Goal: Contribute content: Contribute content

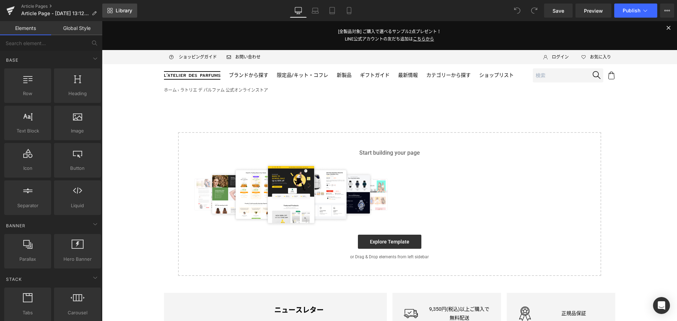
click at [123, 15] on link "Library" at bounding box center [119, 11] width 35 height 14
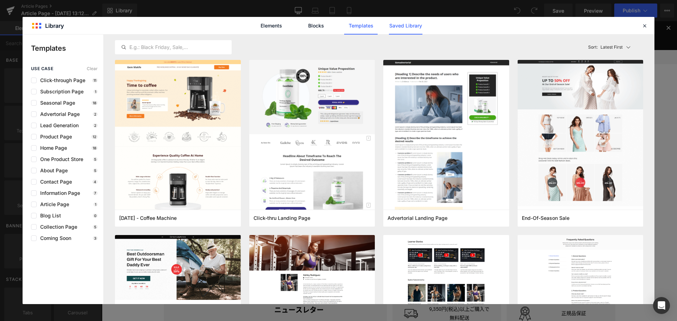
click at [396, 26] on link "Saved Library" at bounding box center [406, 26] width 34 height 18
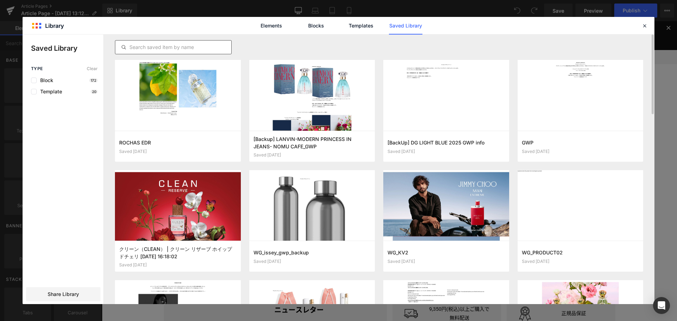
click at [177, 54] on div at bounding box center [173, 47] width 117 height 14
click at [160, 44] on input "text" at bounding box center [173, 47] width 116 height 8
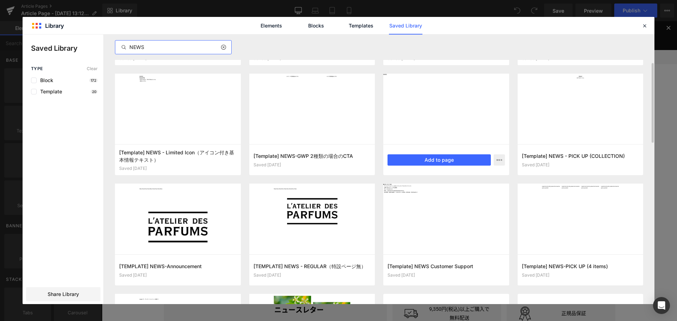
scroll to position [97, 0]
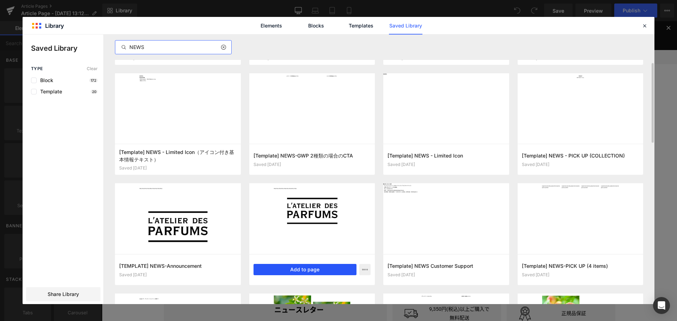
type input "NEWS"
click at [302, 272] on button "Add to page" at bounding box center [305, 269] width 103 height 11
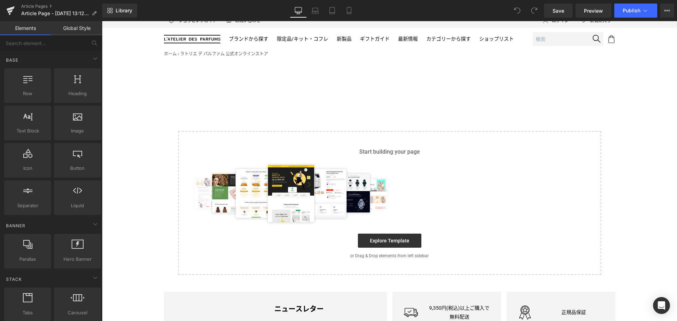
scroll to position [41, 0]
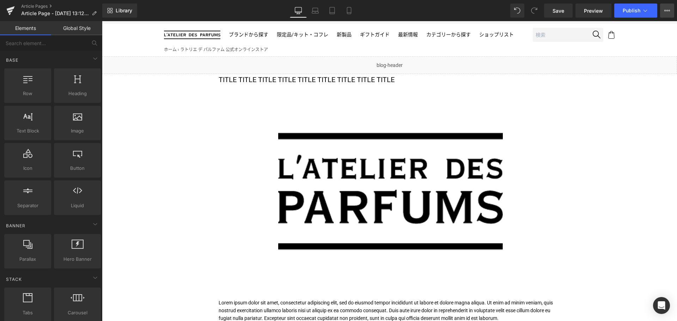
click at [669, 9] on icon at bounding box center [668, 11] width 6 height 6
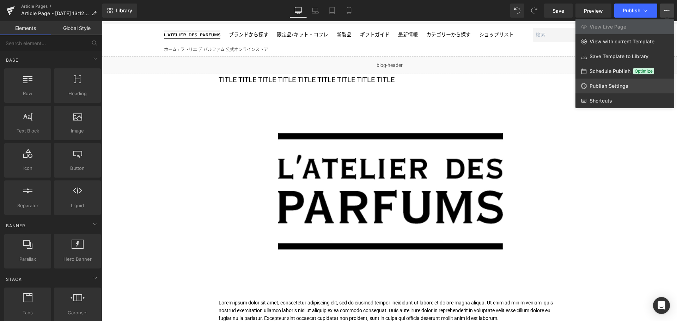
click at [621, 81] on link "Publish Settings" at bounding box center [625, 86] width 99 height 15
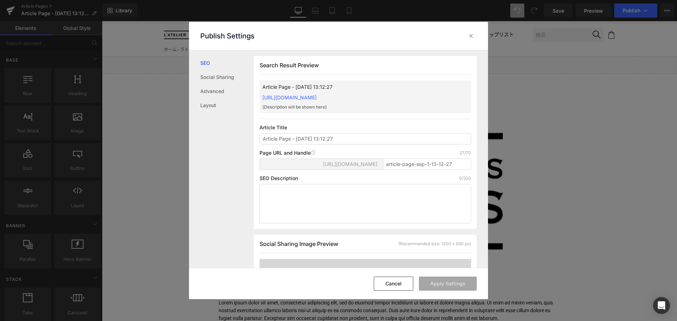
scroll to position [0, 0]
type input "GOUTAL ENCENS FLAMBOYANT"
drag, startPoint x: 459, startPoint y: 160, endPoint x: 260, endPoint y: 153, distance: 199.1
click at [260, 153] on div "Page URL and Handle Page URL Address 27/70 [URL][DOMAIN_NAME] article-page-sep-…" at bounding box center [366, 162] width 212 height 25
paste input "encens-flamboyant2509"
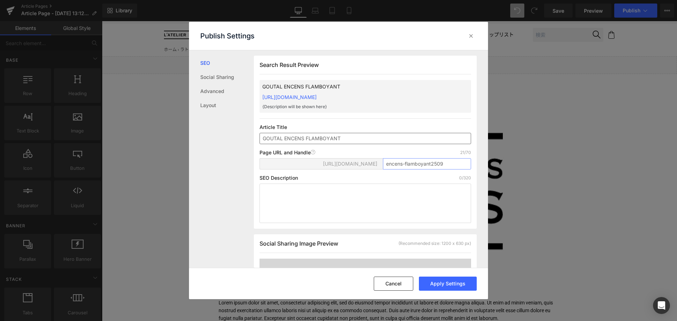
type input "encens-flamboyant2509"
click at [377, 140] on input "GOUTAL ENCENS FLAMBOYANT" at bounding box center [366, 138] width 212 height 11
type input "GOUTAL ENCENS FLAMBOYANT ニュース（9/3公開）"
click at [451, 285] on button "Apply Settings" at bounding box center [448, 284] width 58 height 14
click at [468, 36] on icon at bounding box center [471, 35] width 7 height 7
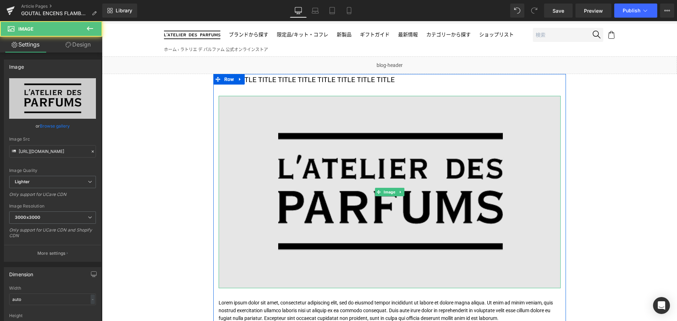
click at [341, 162] on img at bounding box center [390, 192] width 342 height 193
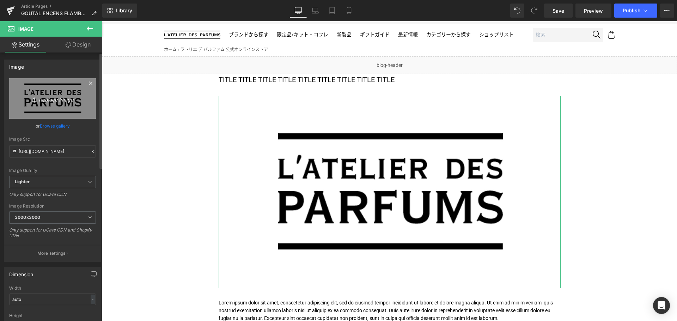
click at [60, 106] on link "Replace Image" at bounding box center [52, 98] width 87 height 41
type input "C:\fakepath\GTL-ENCENS_FLB-KV-1200x675.jpg"
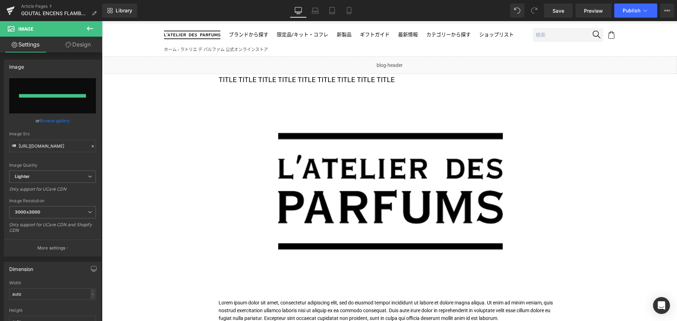
type input "[URL][DOMAIN_NAME]"
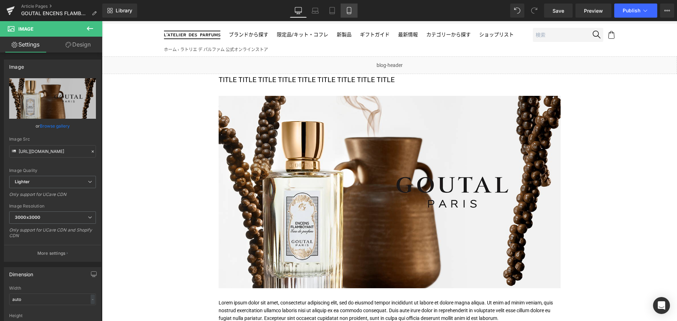
click at [346, 9] on icon at bounding box center [349, 10] width 7 height 7
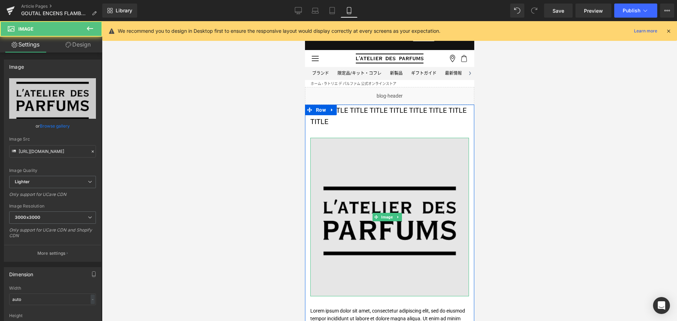
click at [388, 159] on img at bounding box center [389, 217] width 159 height 159
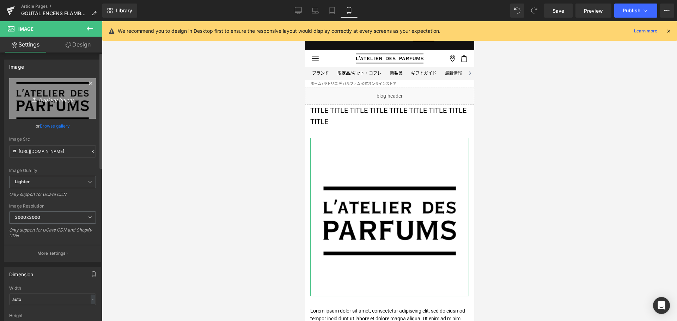
click at [46, 106] on link "Replace Image" at bounding box center [52, 98] width 87 height 41
type input "C:\fakepath\GTL-ENCENS_FLB-KV-1080x1080.jpg"
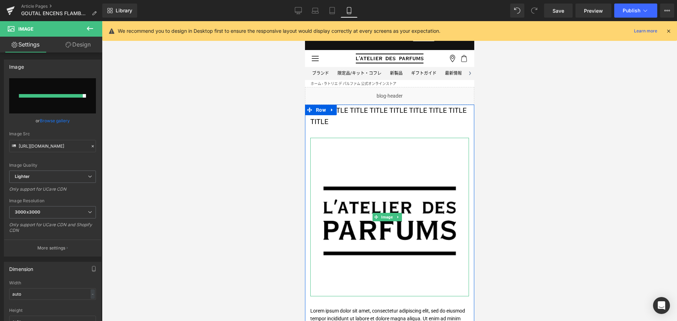
type input "[URL][DOMAIN_NAME]"
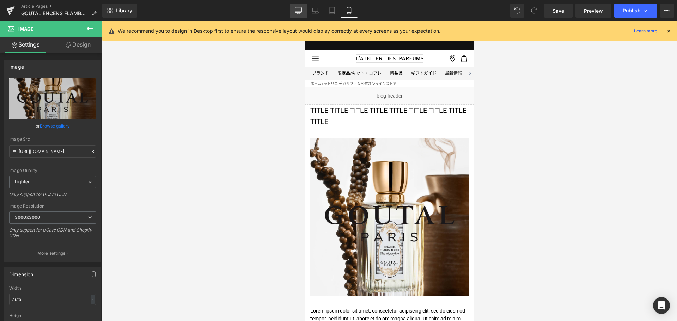
click at [293, 11] on link "Desktop" at bounding box center [298, 11] width 17 height 14
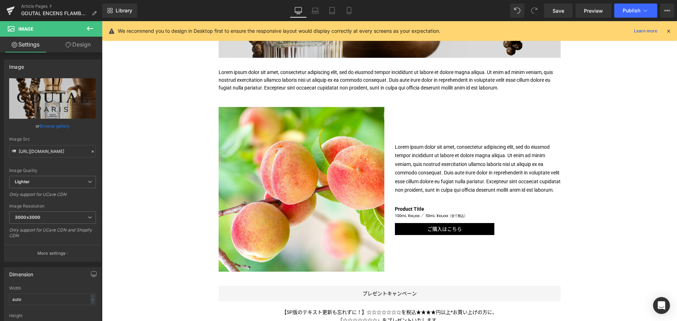
scroll to position [272, 0]
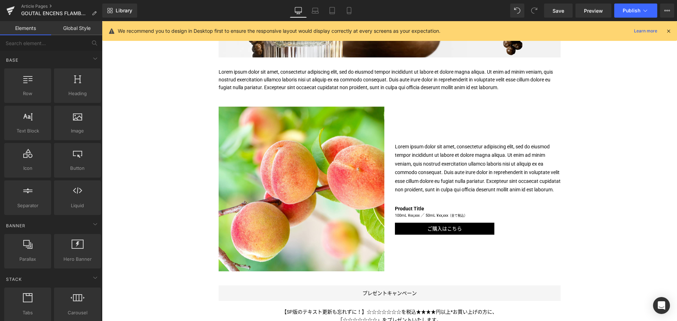
click at [156, 261] on div "Liquid TITLE TITLE TITLE TITLE TITLE TITLE TITLE TITLE TITLE Text Block Image I…" at bounding box center [389, 213] width 575 height 776
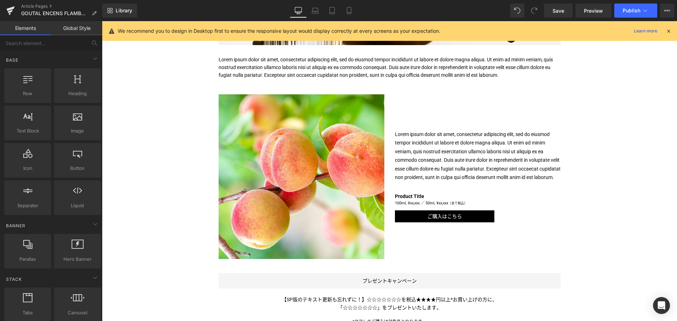
scroll to position [284, 0]
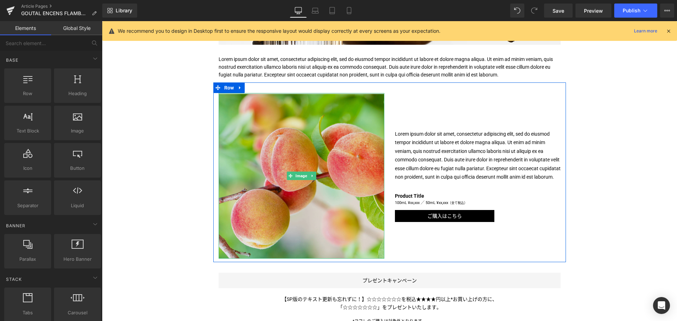
click at [302, 146] on img at bounding box center [302, 176] width 166 height 166
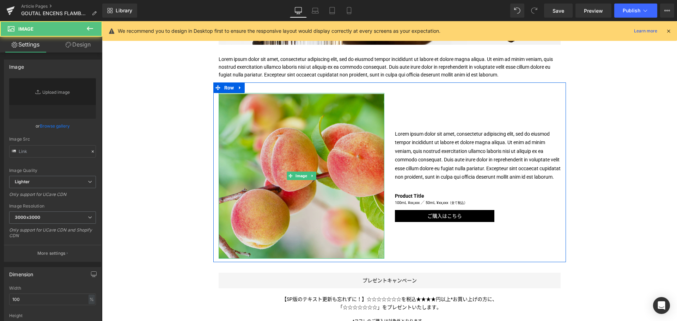
type input "[URL][DOMAIN_NAME]"
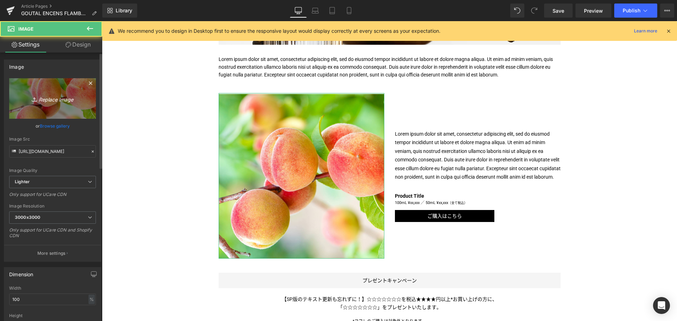
click at [55, 90] on link "Replace Image" at bounding box center [52, 98] width 87 height 41
type input "C:\fakepath\GTL-EncensFlamboyant-100mLwBox-2000x2000.jpg"
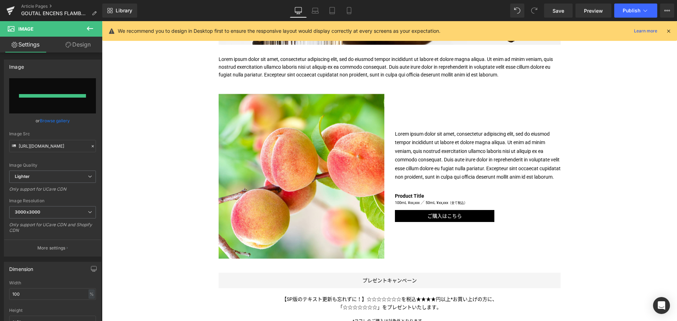
type input "[URL][DOMAIN_NAME]"
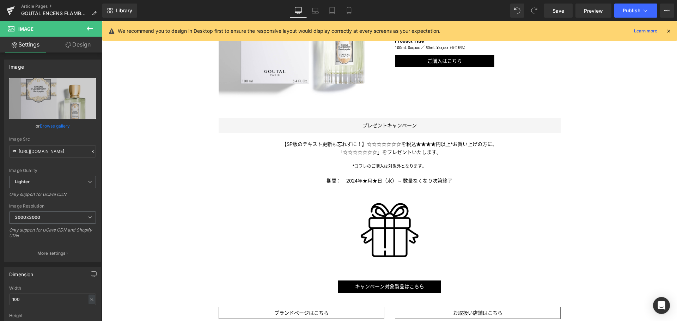
scroll to position [464, 0]
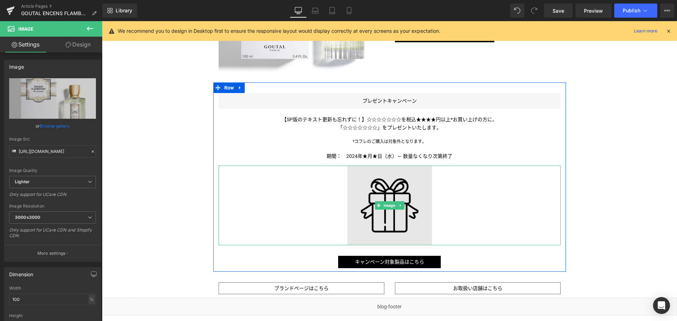
click at [378, 215] on img at bounding box center [389, 206] width 85 height 80
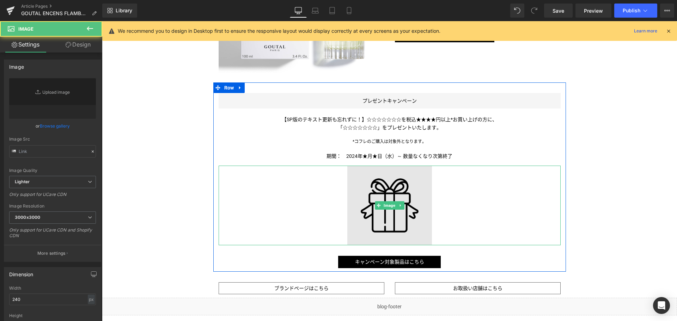
type input "[URL][DOMAIN_NAME]"
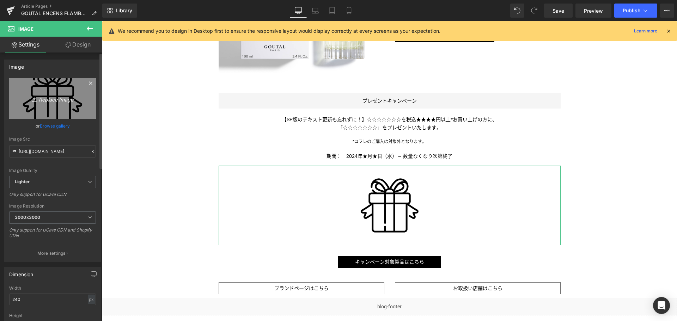
click at [44, 110] on link "Replace Image" at bounding box center [52, 98] width 87 height 41
type input "C:\fakepath\GTL-GWP-EF-Pouch-1000x1000.jpg"
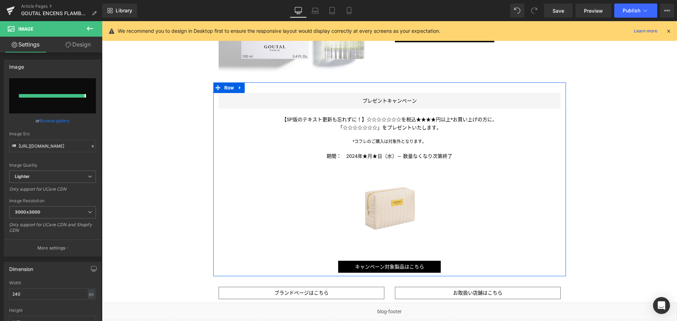
type input "[URL][DOMAIN_NAME]"
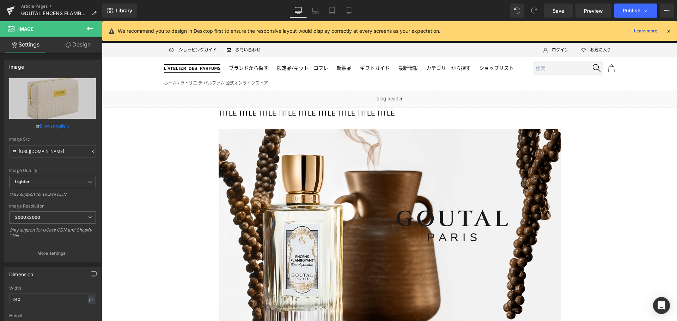
scroll to position [7, 0]
click at [352, 11] on icon at bounding box center [349, 10] width 7 height 7
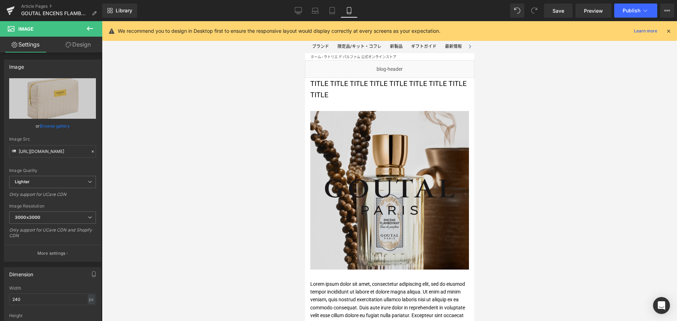
scroll to position [0, 0]
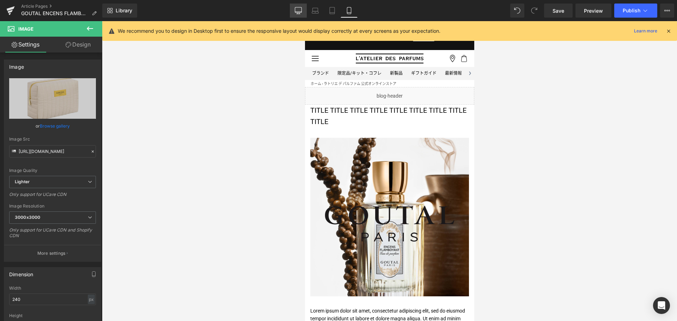
click at [299, 7] on icon at bounding box center [298, 9] width 7 height 5
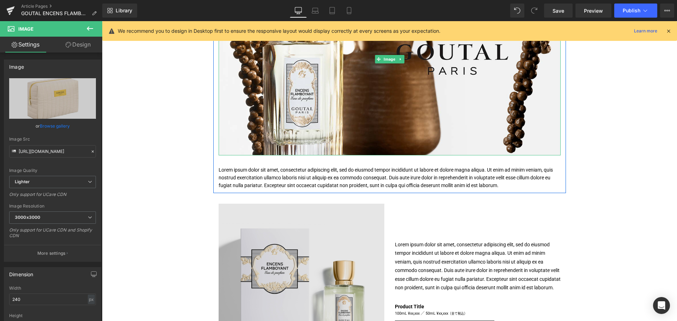
scroll to position [181, 0]
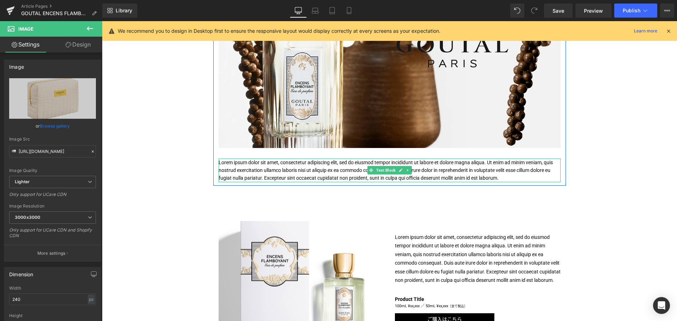
click at [290, 164] on p "Lorem ipsum dolor sit amet, consectetur adipiscing elit, sed do eiusmod tempor …" at bounding box center [390, 171] width 342 height 24
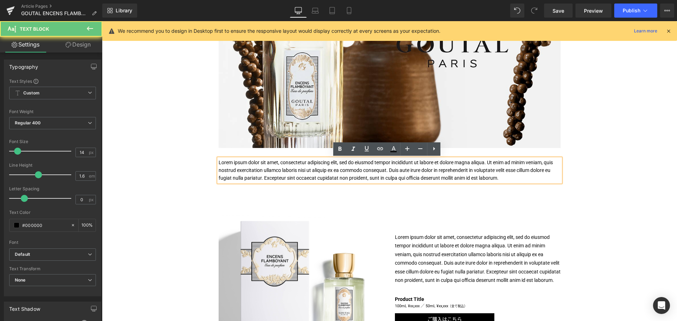
click at [290, 164] on p "Lorem ipsum dolor sit amet, consectetur adipiscing elit, sed do eiusmod tempor …" at bounding box center [390, 171] width 342 height 24
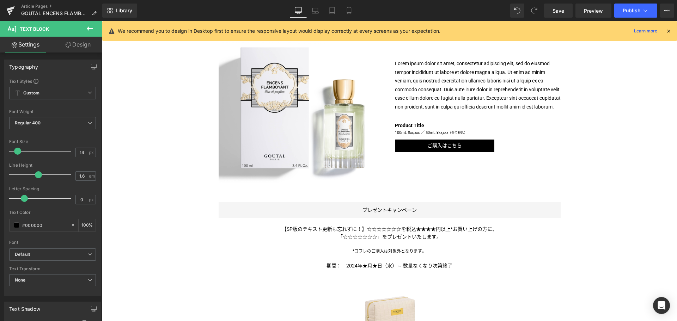
scroll to position [98, 0]
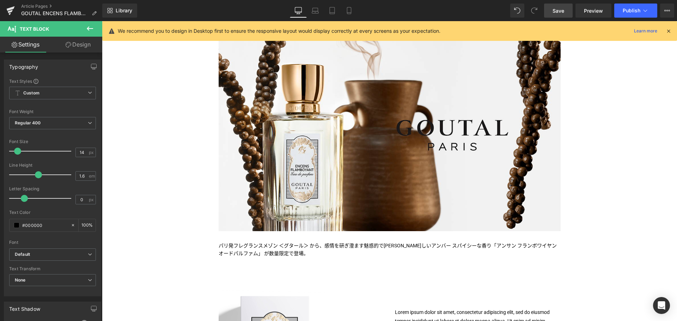
click at [562, 8] on span "Save" at bounding box center [559, 10] width 12 height 7
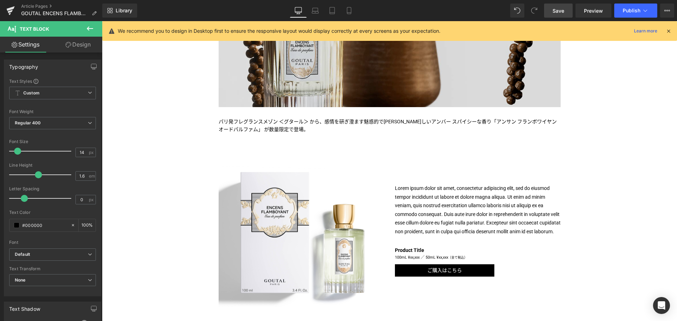
scroll to position [225, 0]
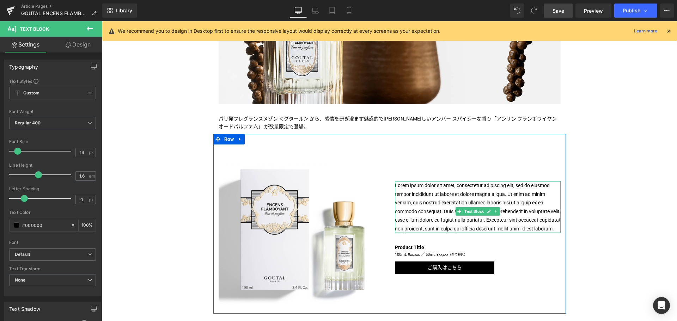
click at [401, 196] on p "Lorem ipsum dolor sit amet, consectetur adipiscing elit, sed do eiusmod tempor …" at bounding box center [478, 207] width 166 height 52
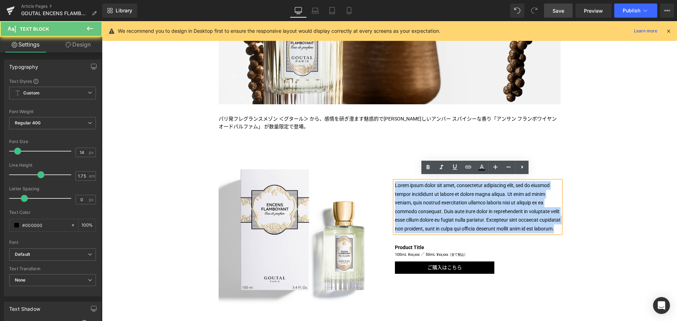
click at [401, 196] on p "Lorem ipsum dolor sit amet, consectetur adipiscing elit, sed do eiusmod tempor …" at bounding box center [478, 207] width 166 height 52
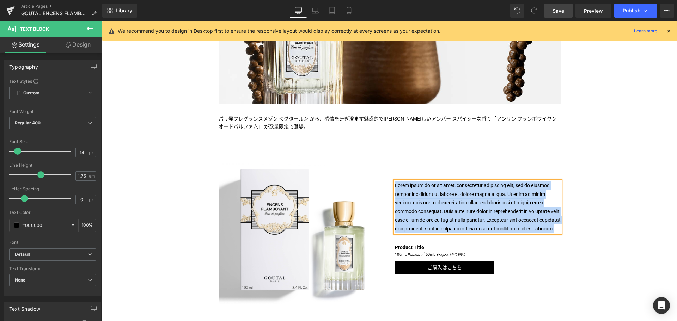
paste div
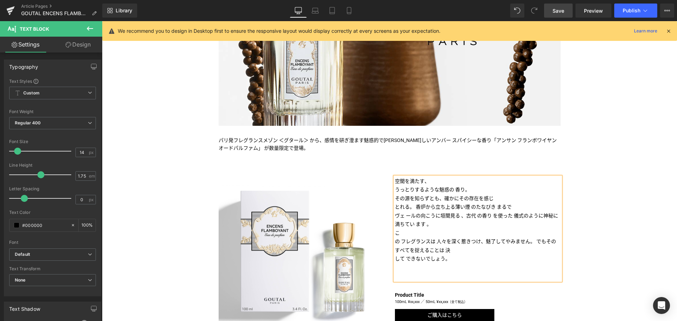
scroll to position [195, 0]
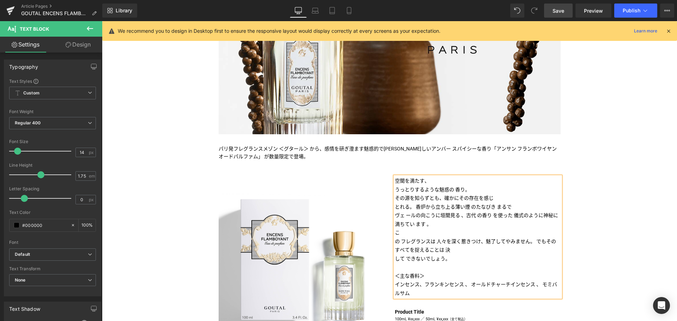
click at [446, 183] on p "空間を満たす、" at bounding box center [478, 181] width 166 height 9
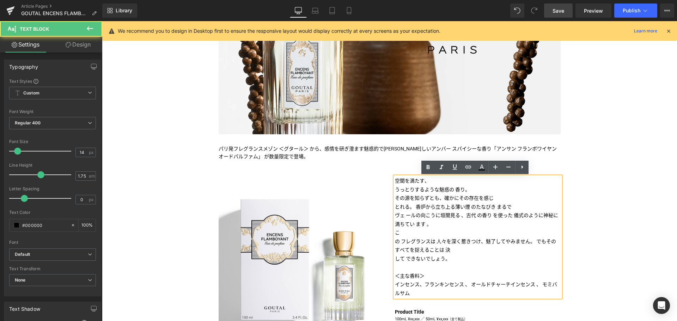
click at [414, 237] on p "の フレグランスは 人々を深く惹きつけ、魅了してやみません。 でもそのすべてを捉えることは 決" at bounding box center [478, 245] width 166 height 17
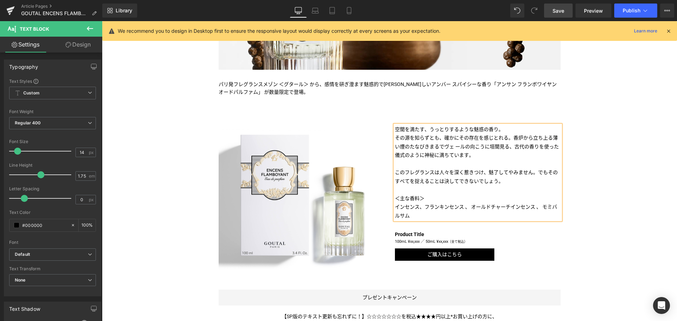
scroll to position [259, 0]
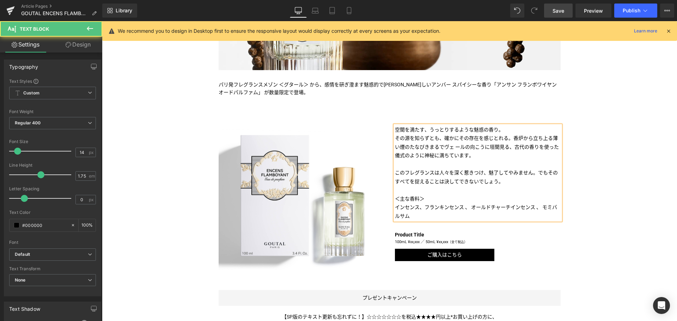
click at [438, 191] on p at bounding box center [478, 190] width 166 height 9
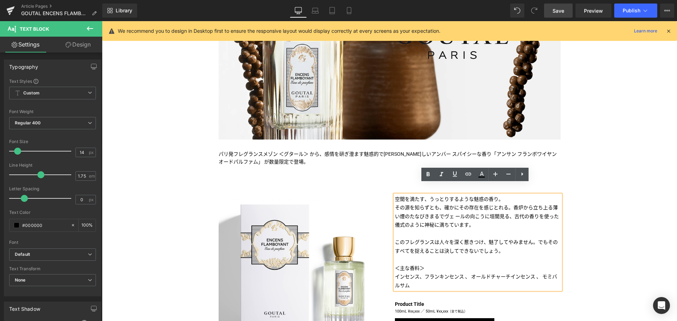
scroll to position [182, 0]
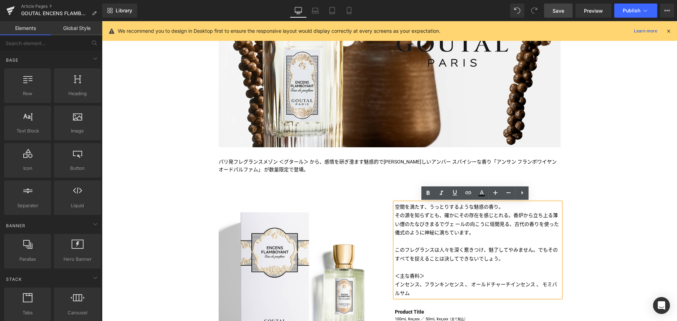
click at [604, 174] on div "Liquid TITLE TITLE TITLE TITLE TITLE TITLE TITLE TITLE TITLE Text Block Image I…" at bounding box center [389, 301] width 575 height 773
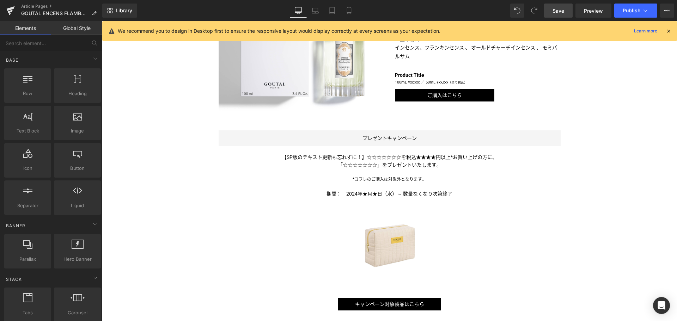
scroll to position [419, 0]
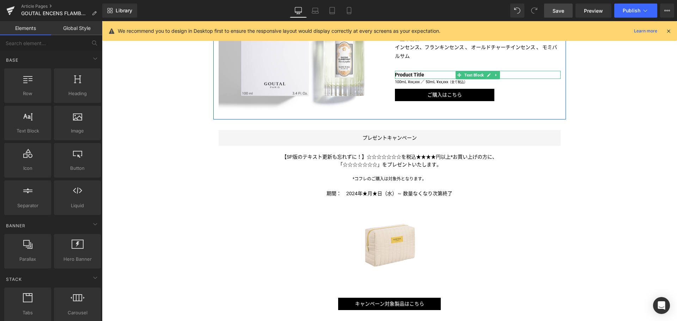
click at [410, 74] on b "Product Title" at bounding box center [409, 75] width 29 height 6
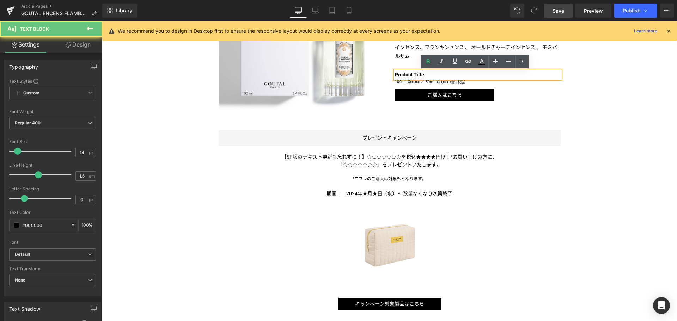
click at [410, 74] on b "Product Title" at bounding box center [409, 75] width 29 height 6
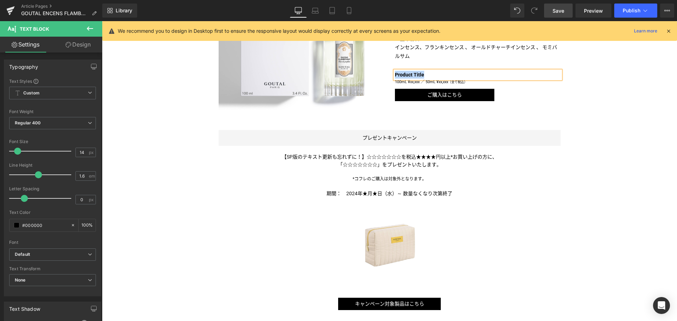
paste div
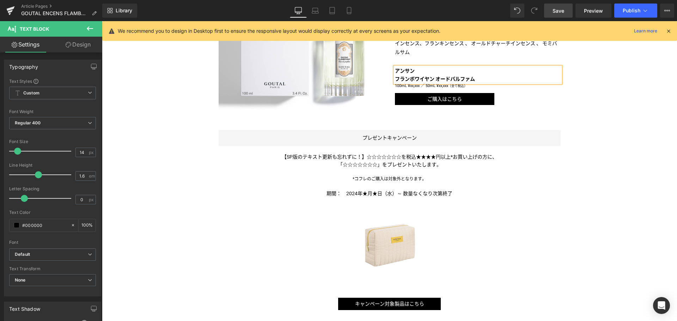
scroll to position [415, 0]
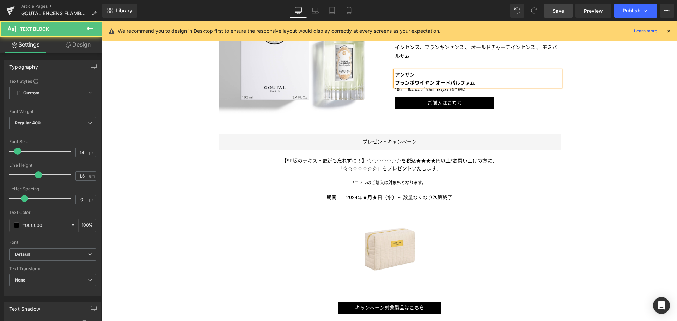
click at [410, 74] on b "アンサン" at bounding box center [405, 75] width 20 height 6
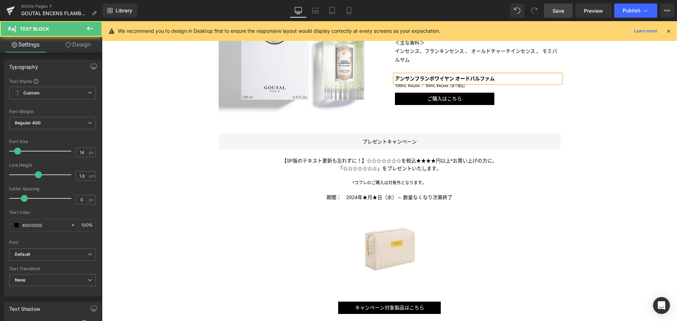
scroll to position [419, 0]
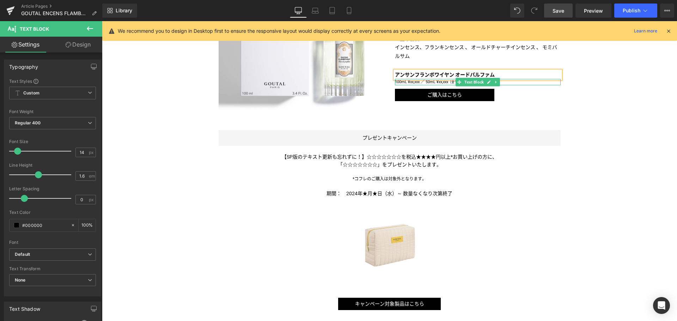
click at [417, 83] on p "100mL ¥xx,xxx ／ 50mL ¥xx,xxx （全て税込）" at bounding box center [478, 82] width 166 height 7
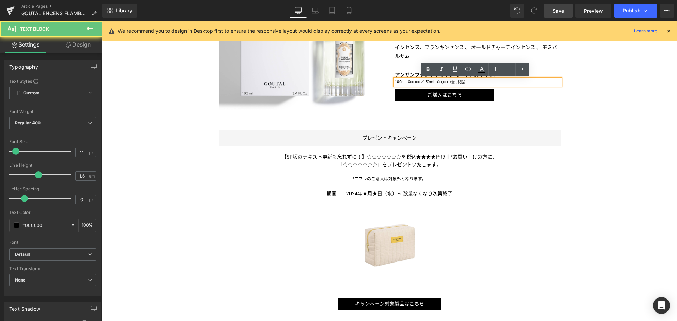
click at [417, 83] on p "100mL ¥xx,xxx ／ 50mL ¥xx,xxx （全て税込）" at bounding box center [478, 82] width 166 height 7
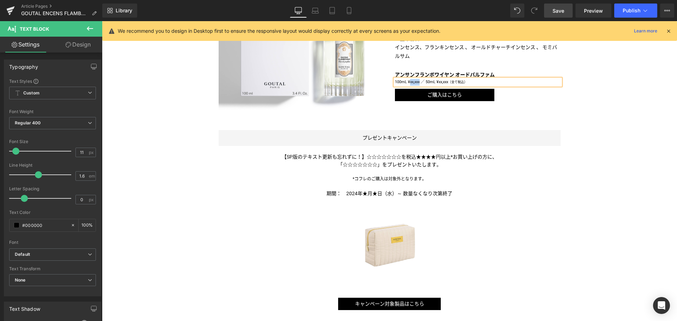
paste div
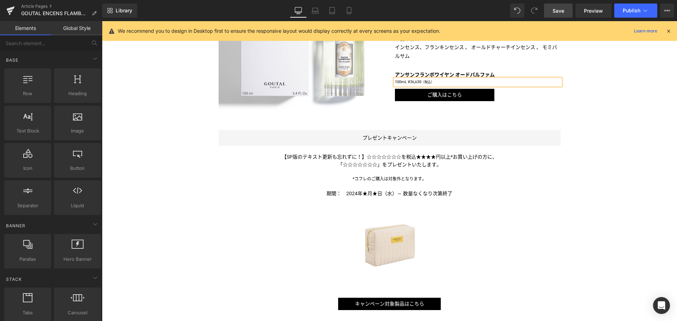
click at [644, 144] on div "Liquid TITLE TITLE TITLE TITLE TITLE TITLE TITLE TITLE TITLE Text Block Image I…" at bounding box center [389, 64] width 575 height 773
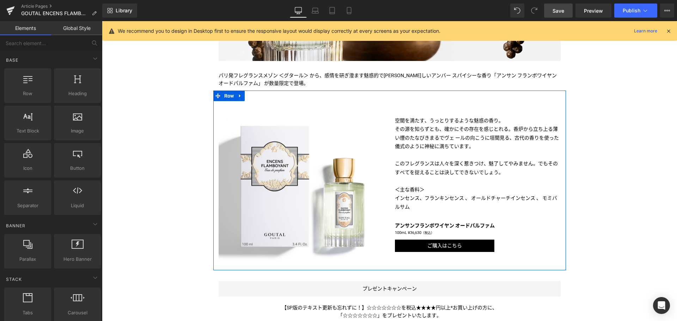
scroll to position [268, 0]
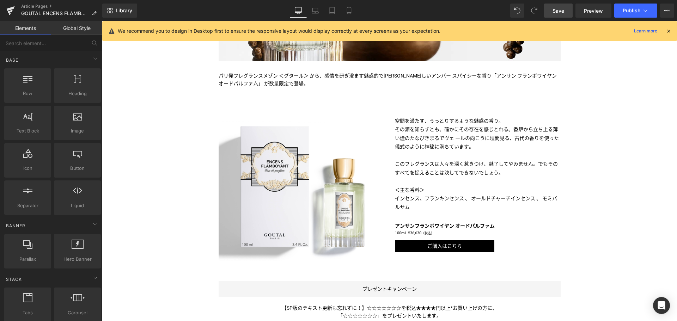
click at [563, 9] on span "Save" at bounding box center [559, 10] width 12 height 7
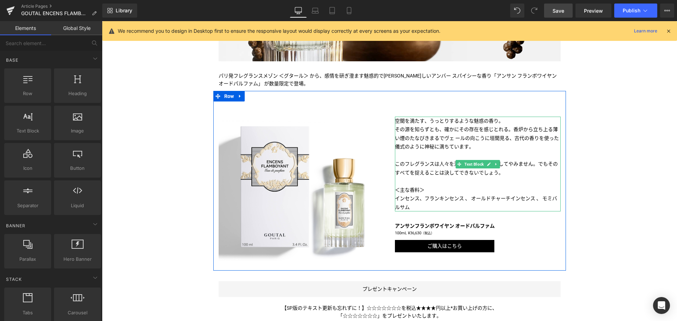
click at [421, 120] on p "空間を満たす、 うっとりするような魅惑の香り。" at bounding box center [478, 121] width 166 height 9
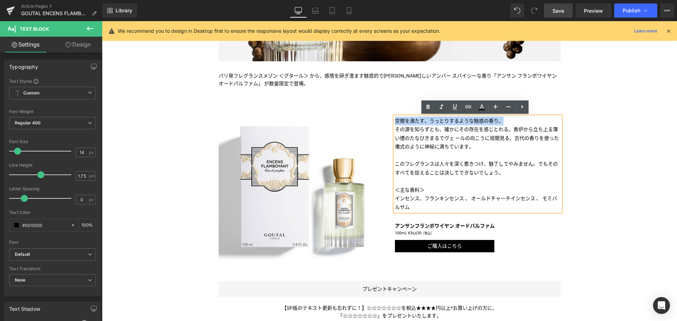
drag, startPoint x: 512, startPoint y: 121, endPoint x: 388, endPoint y: 118, distance: 123.8
click at [390, 118] on div "空間を満たす、 うっとりするような魅惑の香り。 その源を知らずとも、確かにその存在を感じ とれる。香炉から立ち上る薄い煙のたなびきまるで ヴェ ールの向こうに…" at bounding box center [478, 185] width 176 height 166
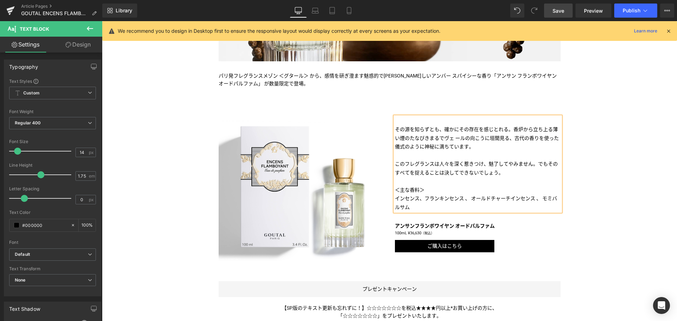
click at [292, 81] on p "パリ発フレグランスメゾン ＜グタール＞ から、感情を研ぎ澄ます魅惑的で芳 しいアンバー スパイシーな香り「アンサン フランボワイヤン オードパルファム」 が数…" at bounding box center [390, 80] width 342 height 16
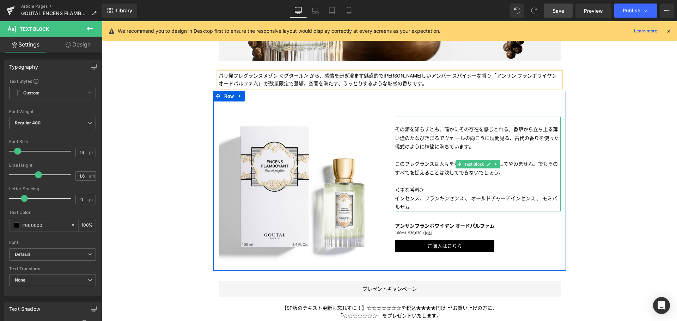
click at [414, 134] on p "その源を知らずとも、確かにその存在を感じ とれる。香炉から立ち上る薄い煙のたなびきまるで ヴェ ールの向こうに垣間見る、古代の香りを使った 儀式のように神秘に…" at bounding box center [478, 138] width 166 height 26
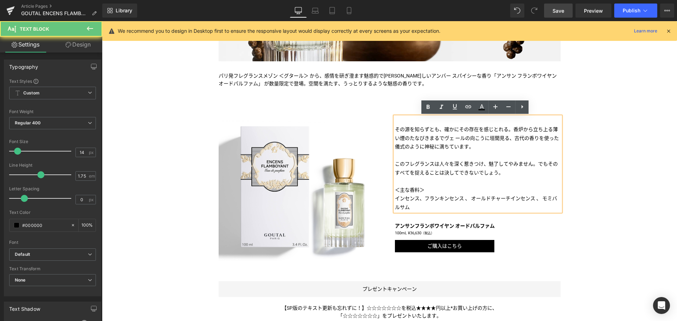
click at [414, 125] on p at bounding box center [478, 121] width 166 height 9
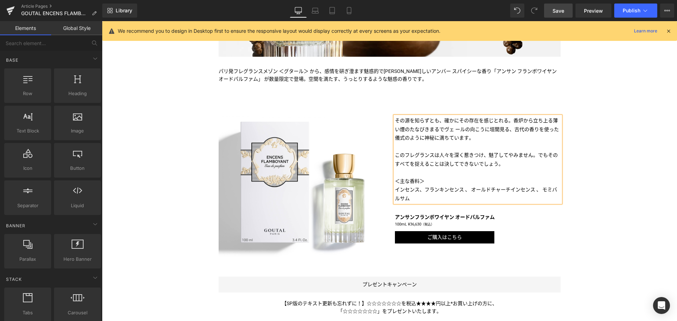
click at [137, 137] on div "Liquid TITLE TITLE TITLE TITLE TITLE TITLE TITLE TITLE TITLE Text Block Image I…" at bounding box center [389, 211] width 575 height 773
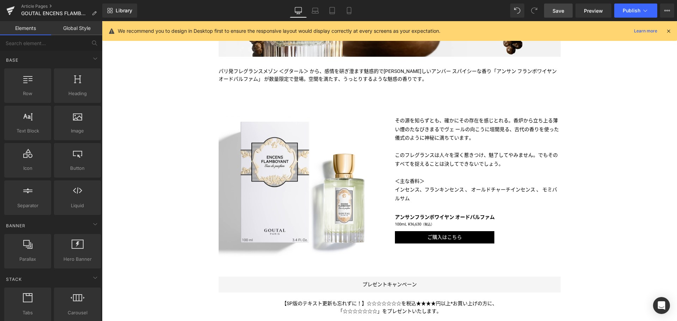
click at [563, 17] on link "Save" at bounding box center [558, 11] width 29 height 14
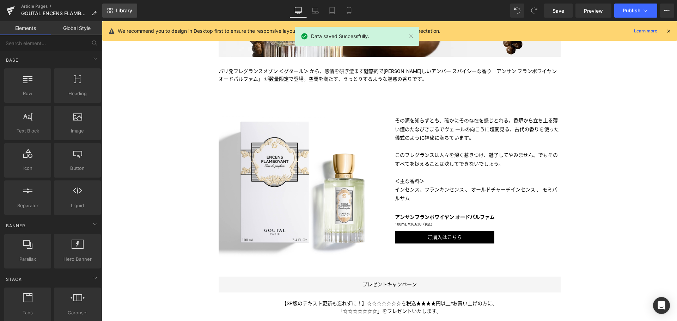
click at [123, 15] on link "Library" at bounding box center [119, 11] width 35 height 14
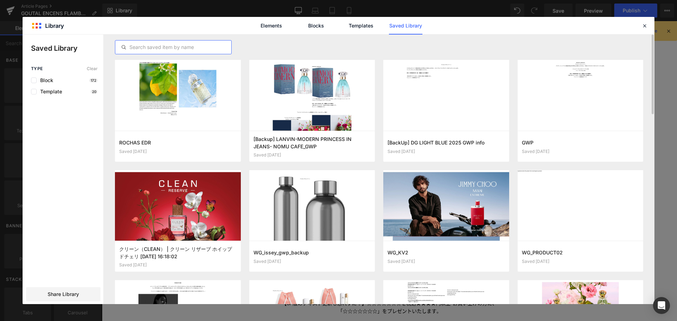
click at [214, 50] on input "text" at bounding box center [173, 47] width 116 height 8
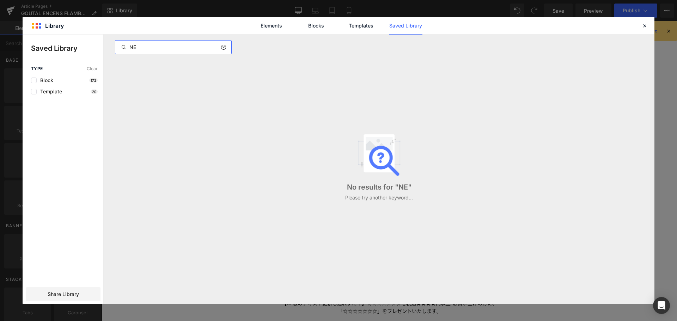
type input "N"
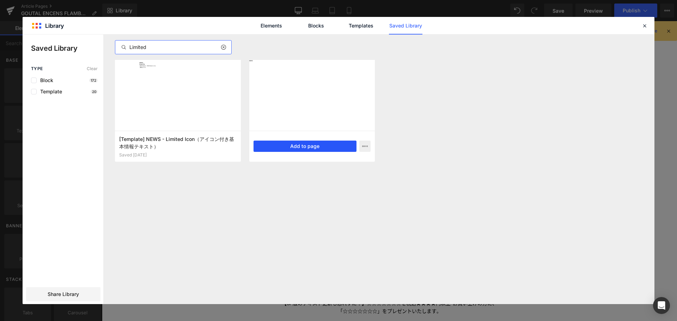
type input "Limited"
click at [315, 148] on button "Add to page" at bounding box center [305, 146] width 103 height 11
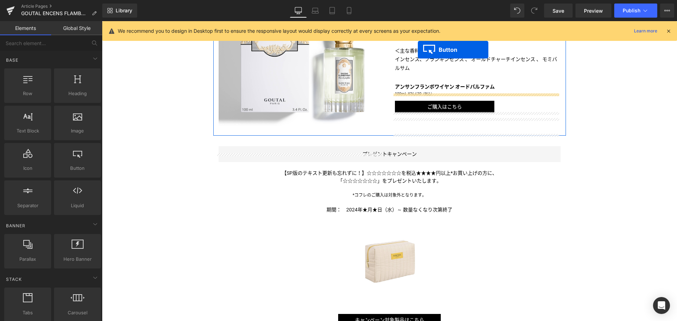
scroll to position [353, 0]
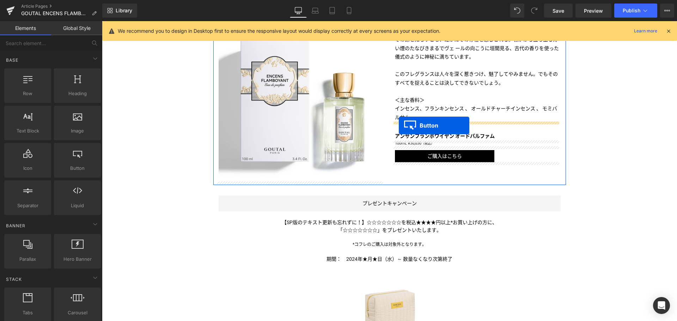
drag, startPoint x: 125, startPoint y: 68, endPoint x: 399, endPoint y: 126, distance: 280.3
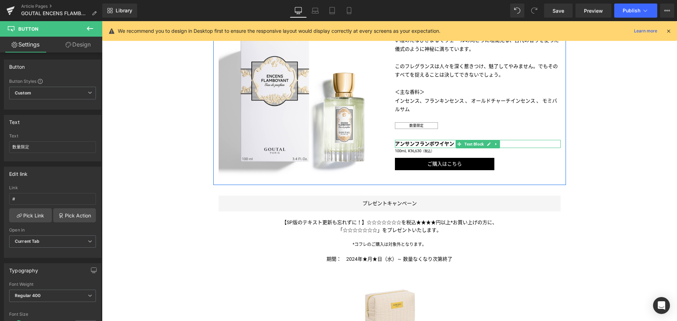
click at [423, 143] on b "フランボワイヤン オードパルファム" at bounding box center [455, 144] width 80 height 6
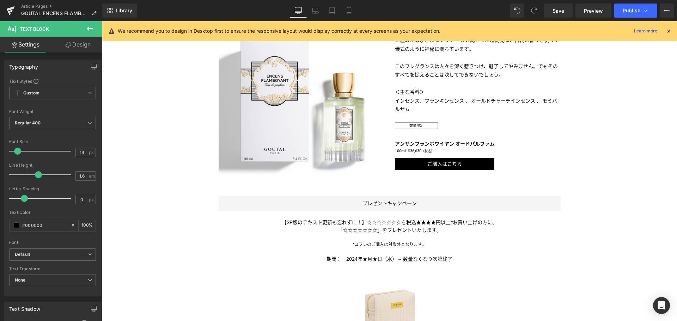
click at [89, 43] on link "Design" at bounding box center [78, 45] width 51 height 16
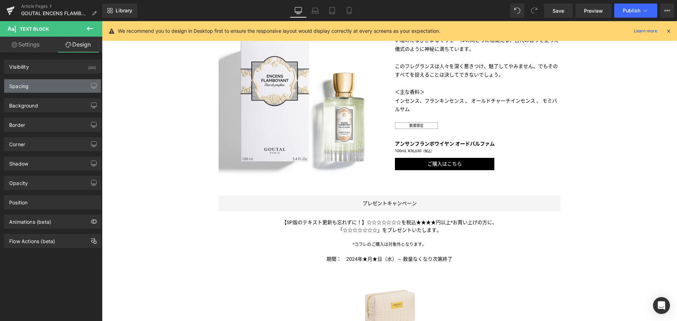
type input "30"
type input "0"
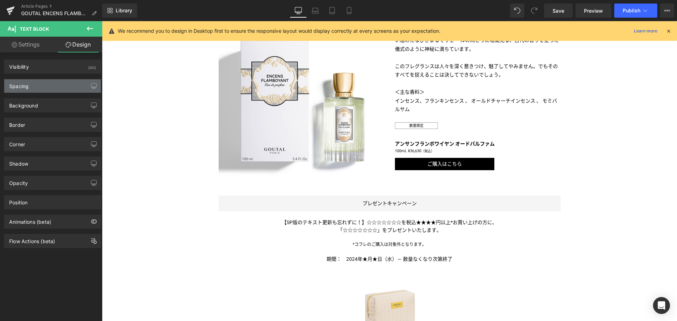
type input "0"
click at [72, 86] on div "Spacing" at bounding box center [52, 85] width 97 height 13
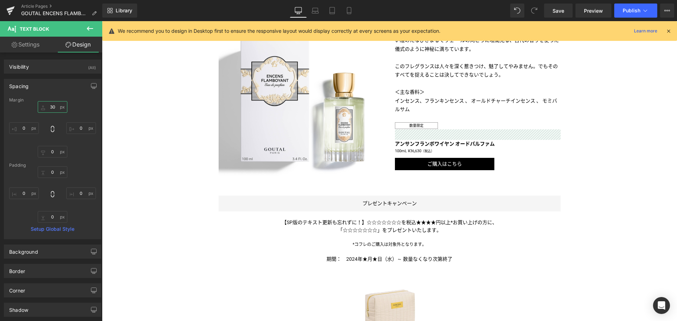
click at [40, 109] on input "30" at bounding box center [53, 107] width 30 height 12
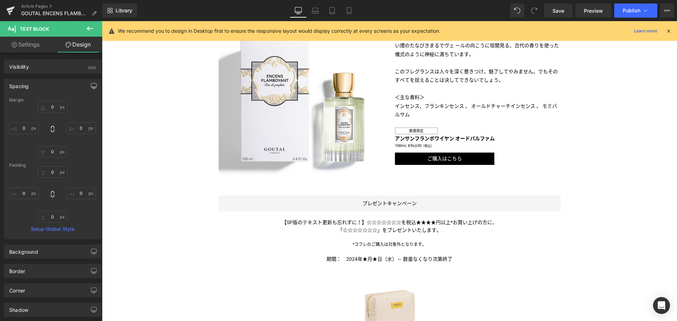
click at [91, 87] on icon "button" at bounding box center [93, 87] width 5 height 0
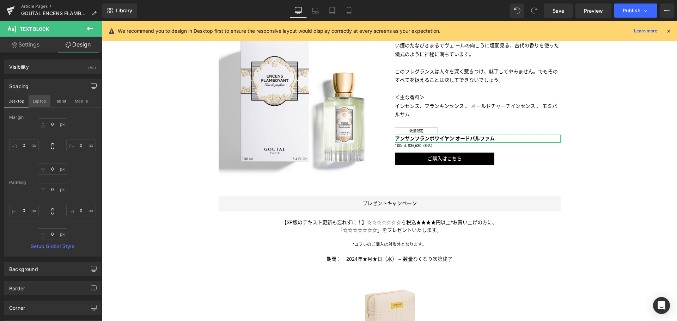
click at [36, 101] on button "Laptop" at bounding box center [40, 101] width 22 height 12
type input "30"
type input "0"
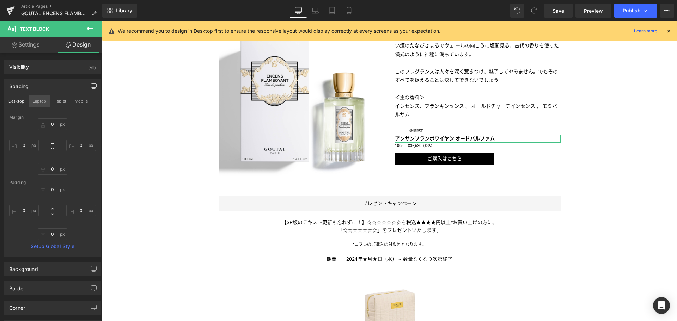
type input "0"
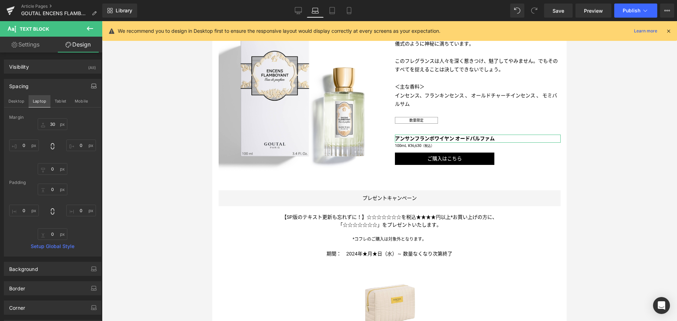
scroll to position [351, 0]
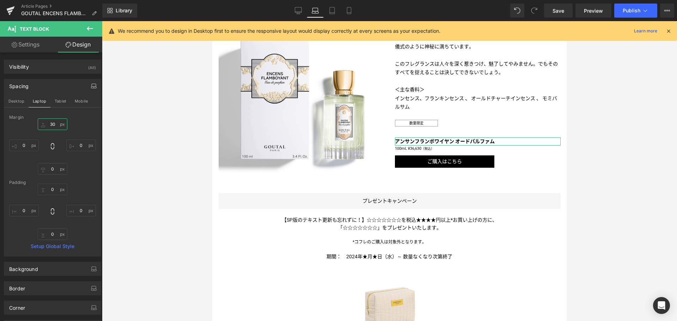
click at [47, 120] on input "30" at bounding box center [53, 125] width 30 height 12
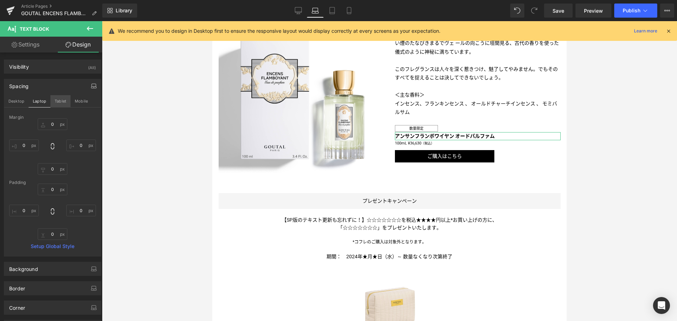
click at [62, 101] on button "Tablet" at bounding box center [60, 101] width 20 height 12
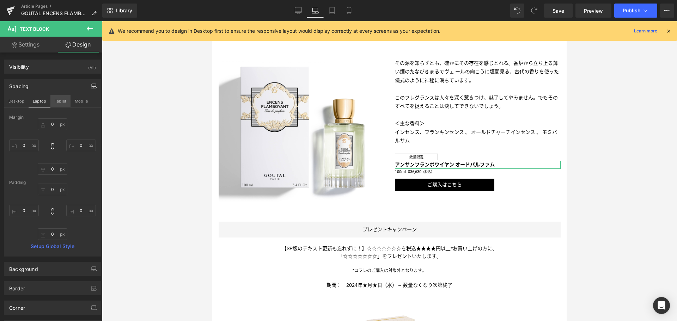
type input "20"
type input "0"
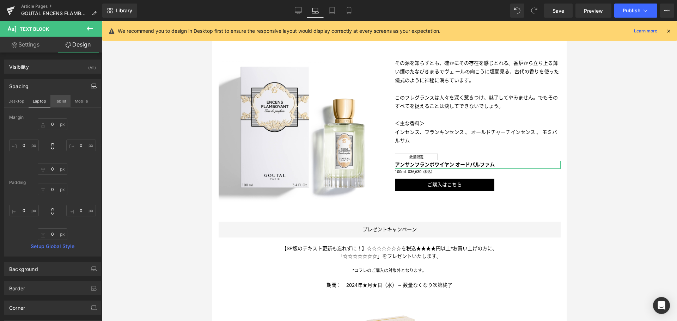
type input "0"
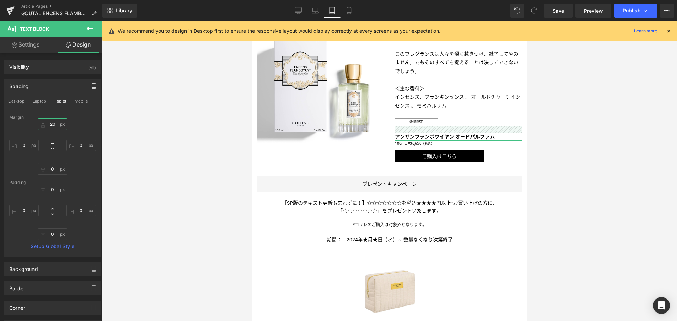
click at [50, 122] on input "20" at bounding box center [53, 125] width 30 height 12
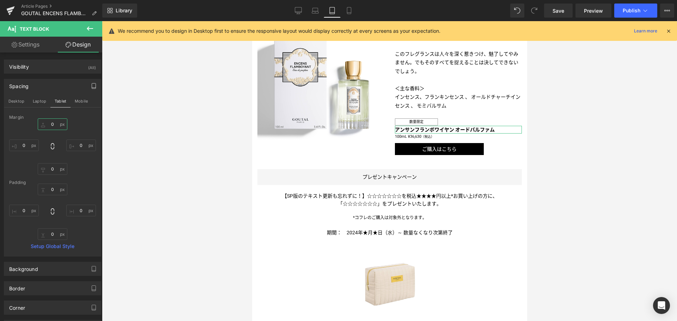
scroll to position [318, 0]
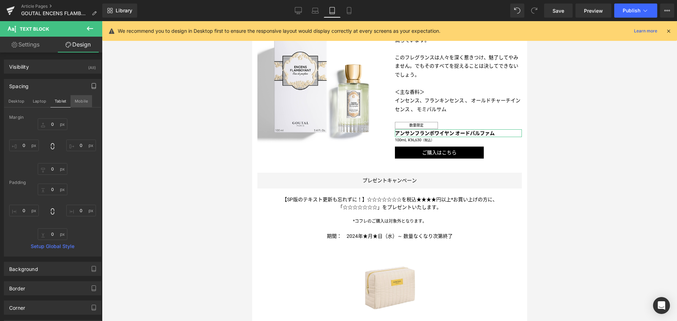
click at [81, 99] on button "Mobile" at bounding box center [82, 101] width 22 height 12
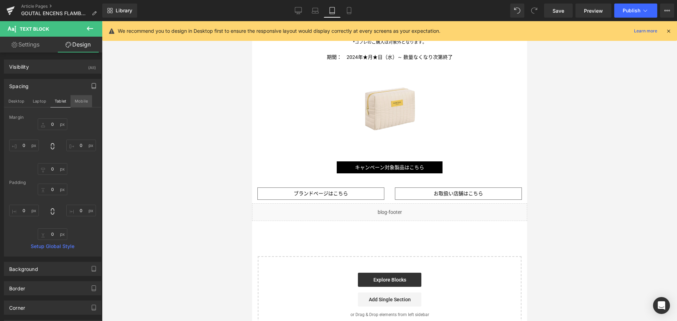
type input "30"
type input "0"
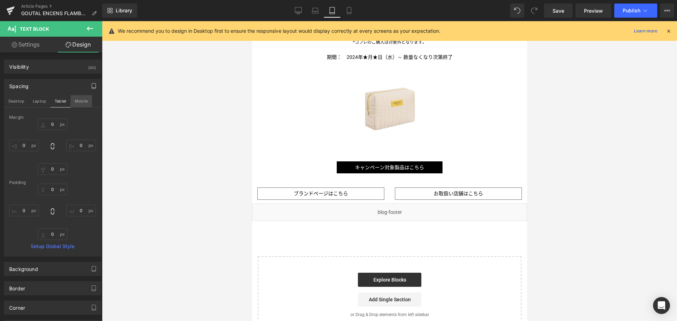
type input "0"
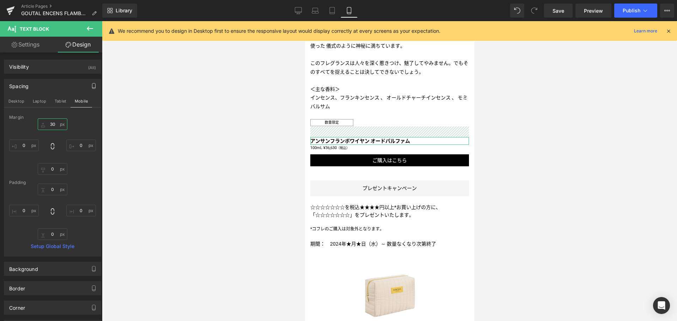
click at [50, 123] on input "30" at bounding box center [53, 125] width 30 height 12
type input "0"
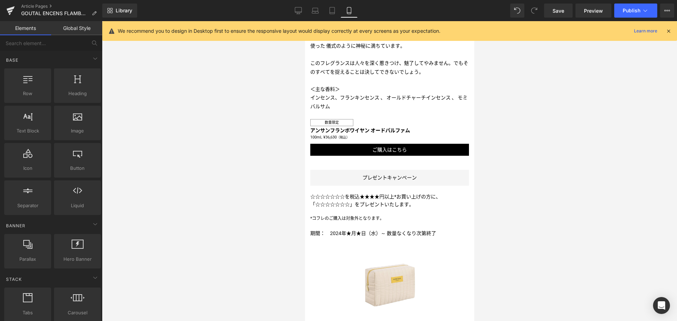
click at [229, 112] on div at bounding box center [389, 171] width 575 height 300
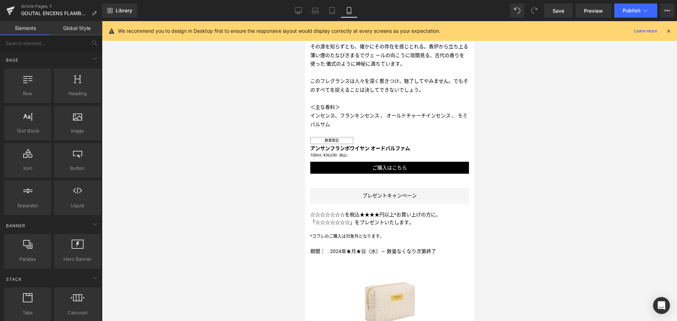
scroll to position [480, 0]
click at [296, 11] on icon at bounding box center [298, 10] width 7 height 7
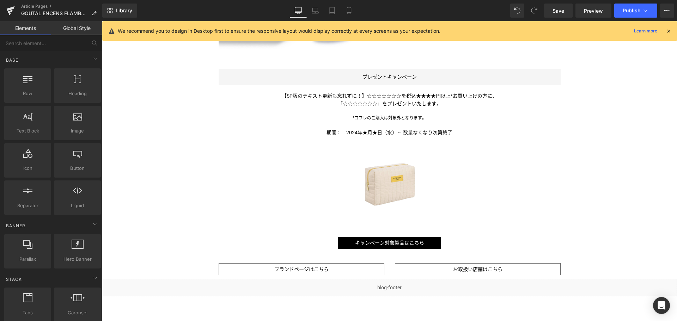
scroll to position [517, 0]
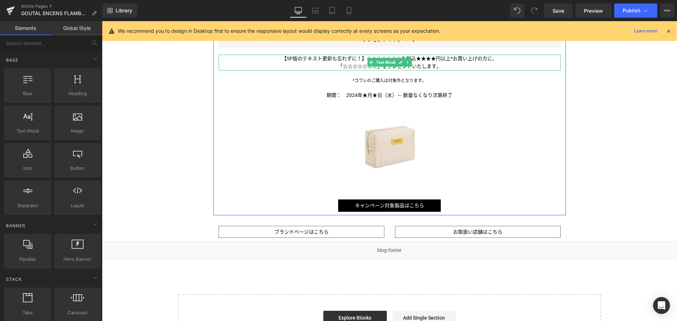
click at [377, 67] on span "」をプレゼントいたします。" at bounding box center [409, 66] width 64 height 6
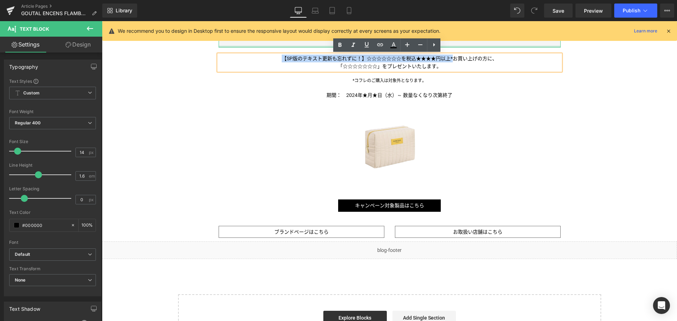
drag, startPoint x: 451, startPoint y: 57, endPoint x: 240, endPoint y: 45, distance: 211.6
click at [240, 45] on div "プレゼントキャンペーン Button 【SP版のテキスト更新も忘れずに！】☆☆☆☆☆☆☆を税込★★★★円以上*お買い上げの方に、 「☆☆☆☆☆☆☆ 」をプレゼ…" at bounding box center [389, 122] width 353 height 180
paste div
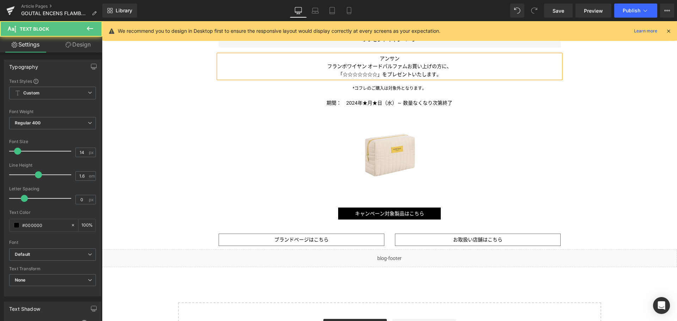
click at [411, 58] on p "アンサン" at bounding box center [390, 59] width 342 height 8
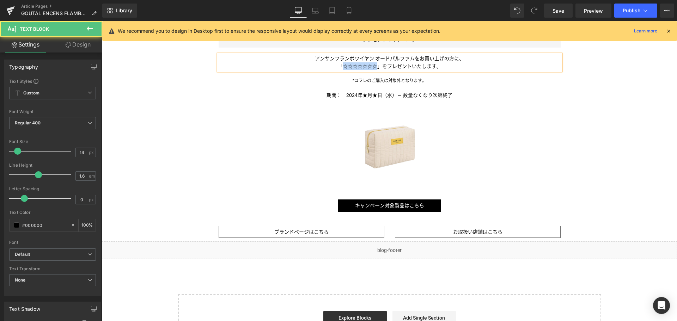
drag, startPoint x: 376, startPoint y: 66, endPoint x: 341, endPoint y: 65, distance: 34.6
click at [341, 65] on p "「☆☆☆☆☆☆☆ 」をプレゼントいたします。" at bounding box center [390, 66] width 342 height 8
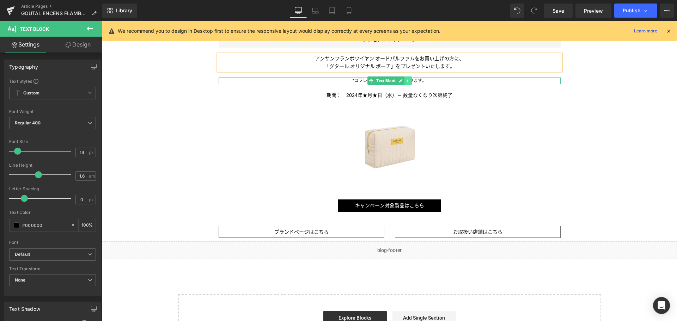
click at [406, 79] on icon at bounding box center [408, 81] width 4 height 4
click at [410, 81] on icon at bounding box center [412, 81] width 4 height 4
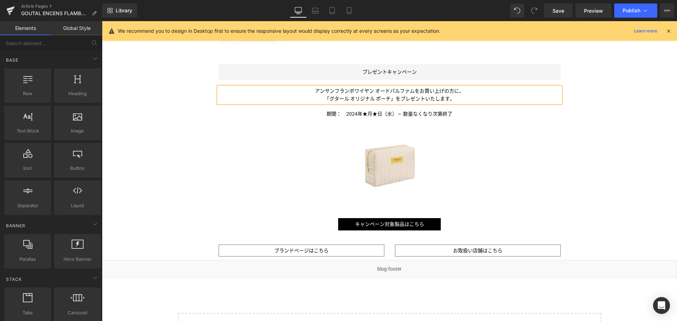
scroll to position [485, 0]
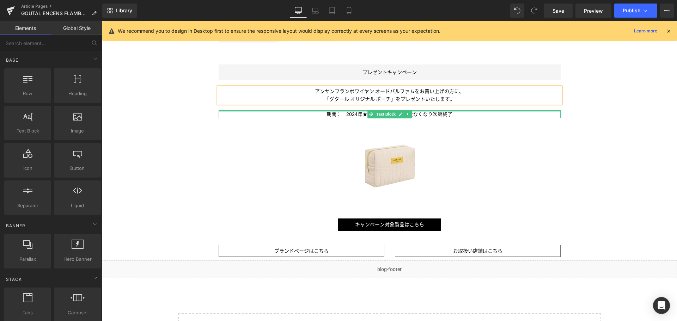
click at [363, 110] on div at bounding box center [390, 111] width 342 height 2
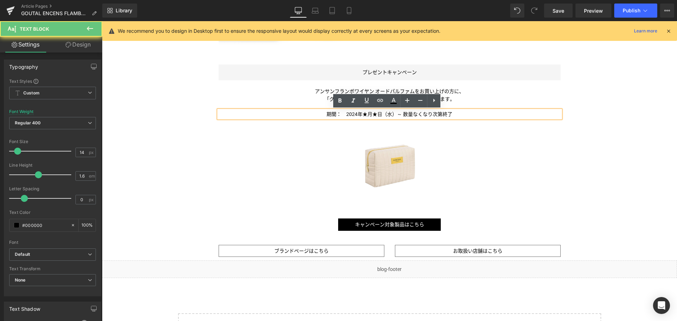
click at [356, 112] on span "期間：　2024年★月★日（水）～ 数量なくなり次第終了" at bounding box center [390, 114] width 126 height 6
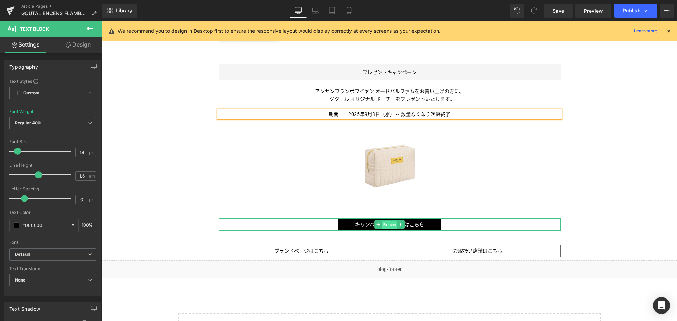
click at [384, 225] on span "Button" at bounding box center [390, 225] width 16 height 8
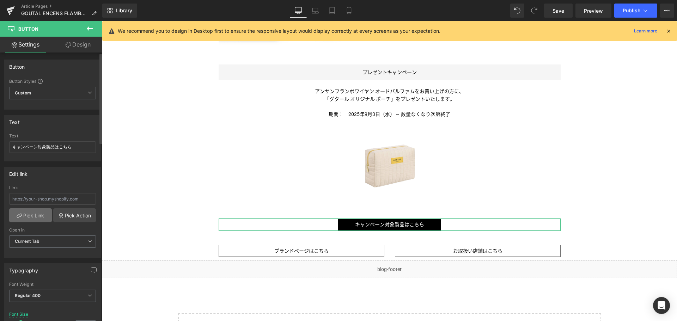
click at [34, 213] on link "Pick Link" at bounding box center [30, 215] width 43 height 14
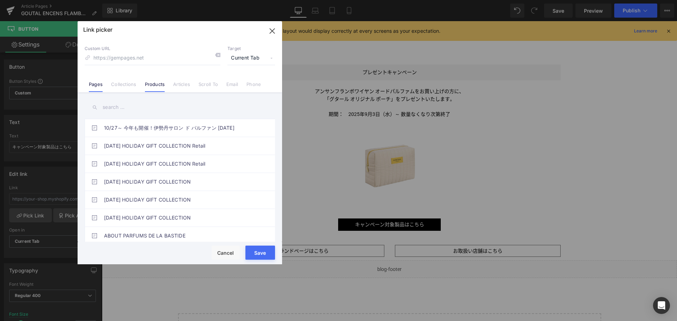
click at [148, 83] on link "Products" at bounding box center [155, 86] width 20 height 11
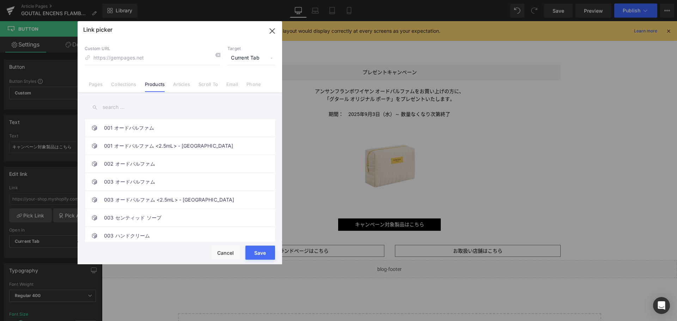
click at [121, 105] on input "text" at bounding box center [180, 107] width 190 height 16
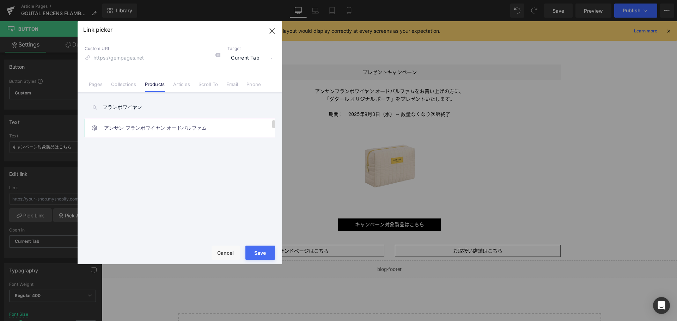
type input "フランボワイヤン"
click at [137, 135] on link "アンサン フランボワイヤン オードパルファム" at bounding box center [181, 128] width 155 height 18
type input "/products/encens-flamboyant-edp-spray-mix"
click at [262, 250] on button "Save" at bounding box center [260, 253] width 30 height 14
type input "/products/encens-flamboyant-edp-spray-mix"
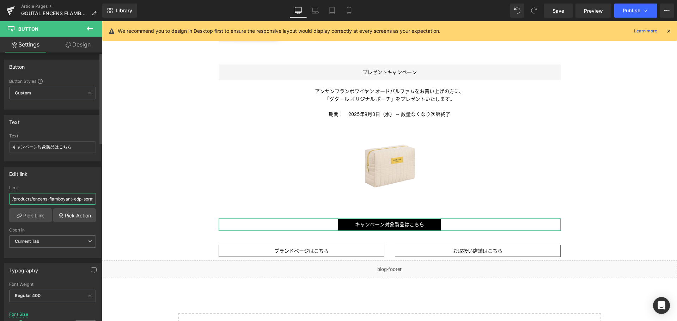
click at [56, 199] on input "/products/encens-flamboyant-edp-spray-mix" at bounding box center [52, 199] width 87 height 12
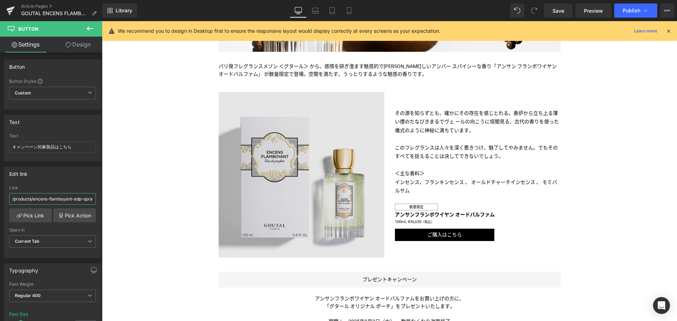
scroll to position [273, 0]
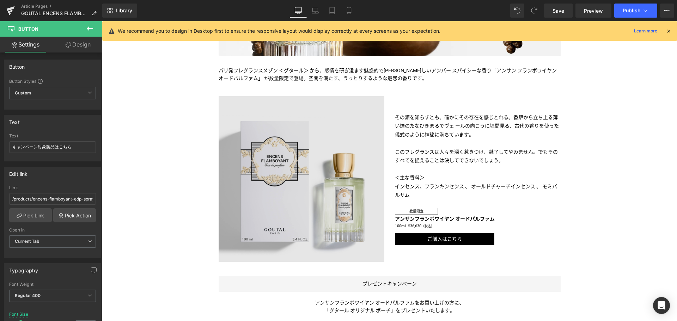
click at [327, 206] on img at bounding box center [302, 179] width 166 height 166
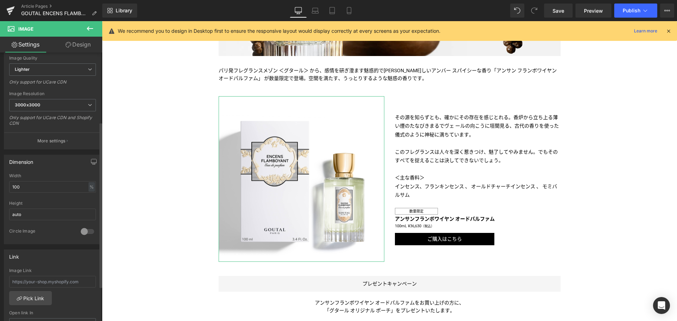
scroll to position [113, 0]
click at [41, 280] on input "text" at bounding box center [52, 282] width 87 height 12
paste input "/products/encens-flamboyant-edp-spray-mix"
type input "/products/encens-flamboyant-edp-spray-mix"
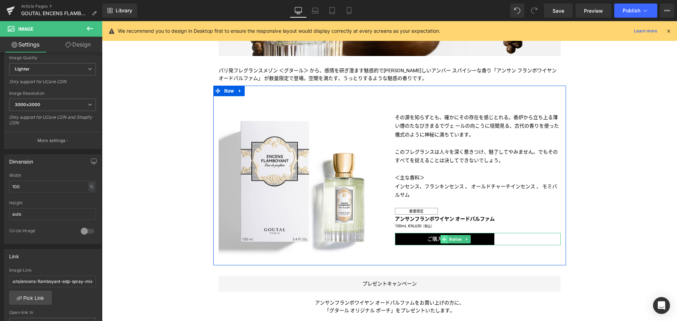
click at [444, 238] on span at bounding box center [444, 239] width 7 height 8
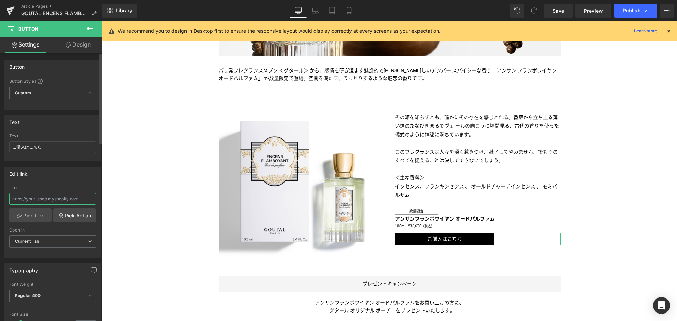
click at [50, 200] on input "text" at bounding box center [52, 199] width 87 height 12
paste input "/products/encens-flamboyant-edp-spray-mix"
type input "/products/encens-flamboyant-edp-spray-mix"
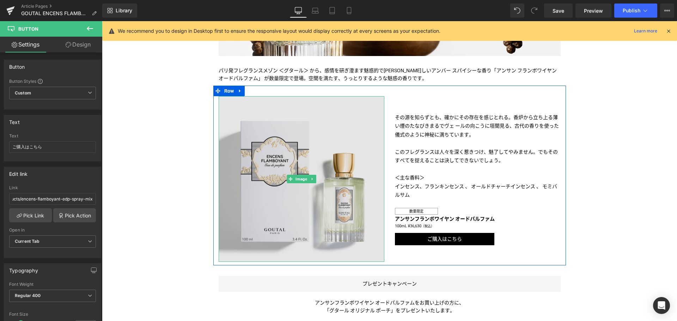
click at [254, 206] on img at bounding box center [302, 179] width 166 height 166
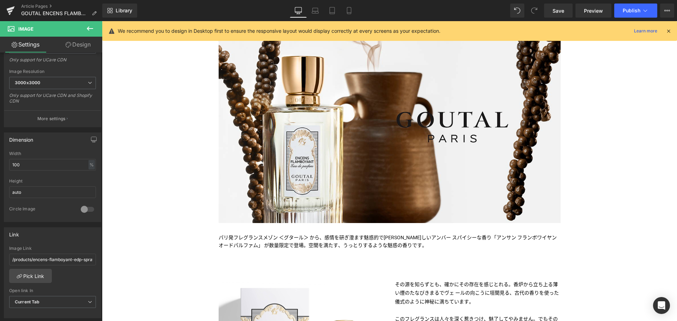
scroll to position [105, 0]
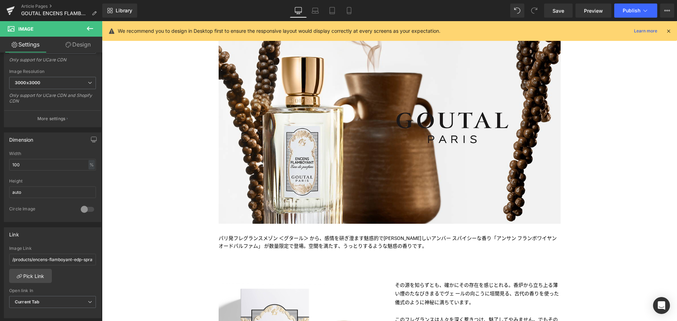
click at [213, 141] on div "TITLE TITLE TITLE TITLE TITLE TITLE TITLE TITLE TITLE Text Block Image Image パリ…" at bounding box center [389, 132] width 353 height 244
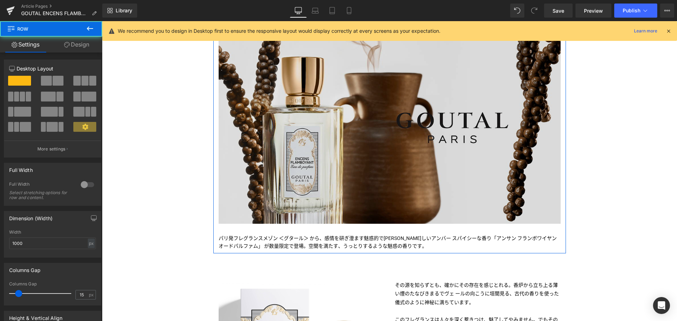
click at [264, 146] on img at bounding box center [390, 127] width 342 height 193
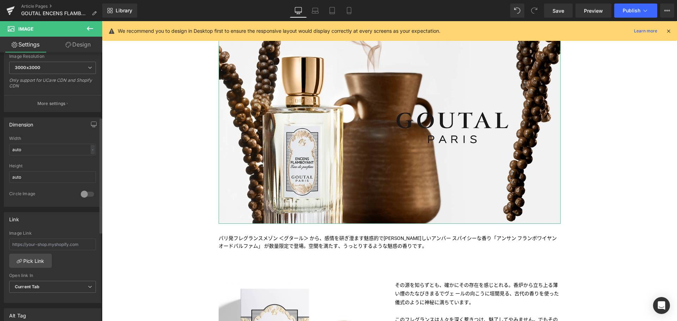
scroll to position [150, 0]
paste input "/products/encens-flamboyant-edp-spray-mix"
click at [49, 244] on input "/products/encens-flamboyant-edp-spray-mix" at bounding box center [52, 244] width 87 height 12
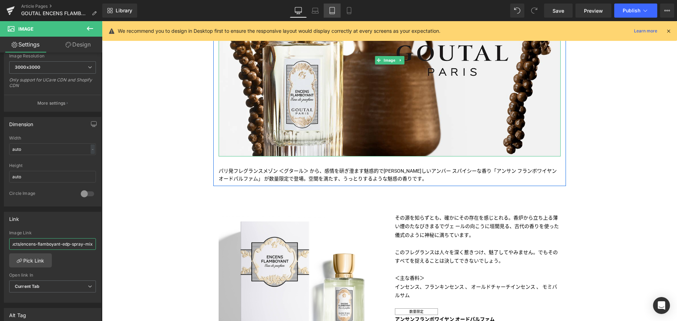
scroll to position [175, 0]
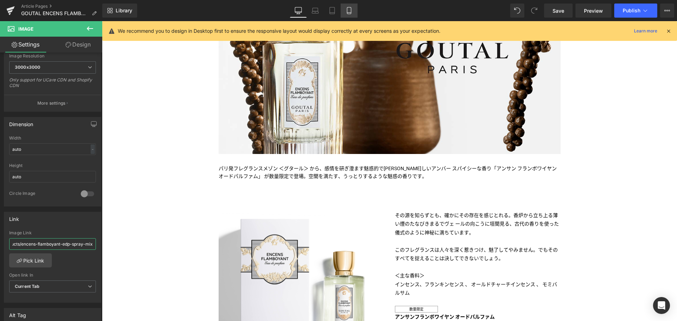
type input "/products/encens-flamboyant-edp-spray-mix"
click at [351, 9] on icon at bounding box center [349, 10] width 4 height 7
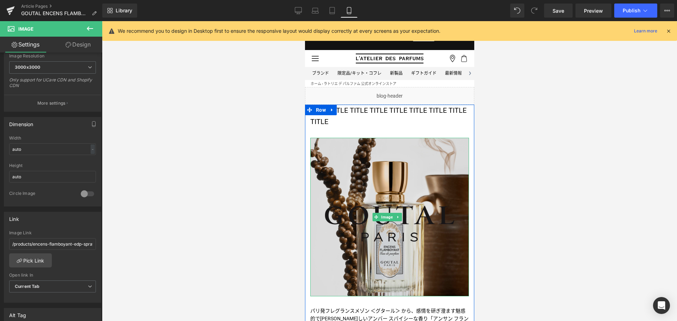
click at [342, 195] on img at bounding box center [389, 217] width 159 height 159
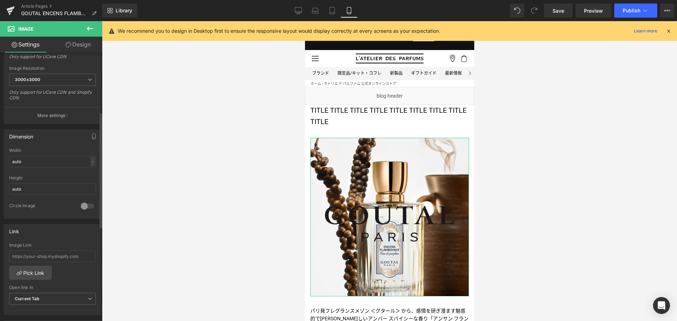
scroll to position [138, 0]
click at [43, 257] on input "text" at bounding box center [52, 256] width 87 height 12
paste input "/products/encens-flamboyant-edp-spray-mix"
type input "/products/encens-flamboyant-edp-spray-mix"
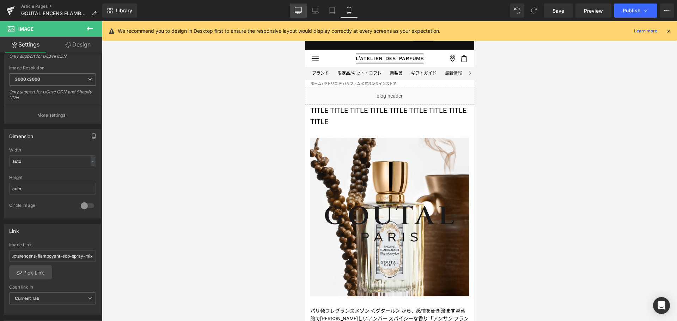
scroll to position [0, 0]
click at [301, 8] on icon at bounding box center [298, 10] width 7 height 7
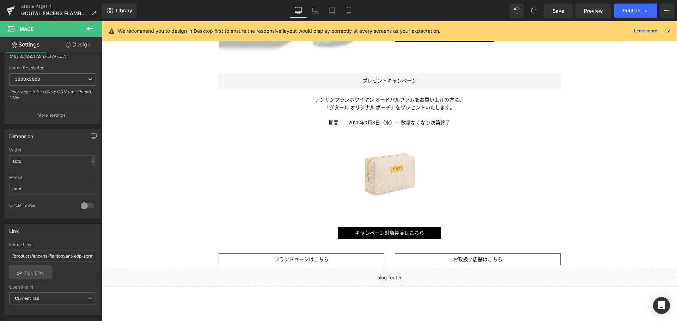
scroll to position [477, 0]
click at [565, 7] on link "Save" at bounding box center [558, 11] width 29 height 14
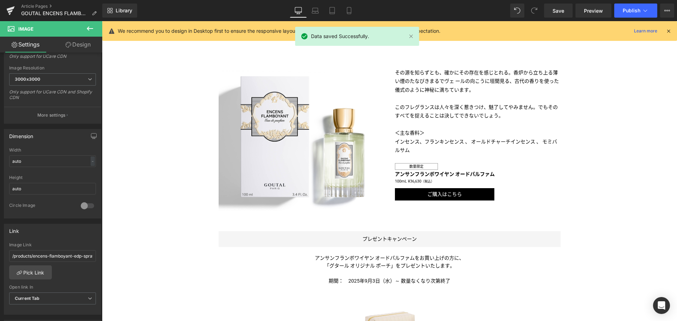
scroll to position [317, 0]
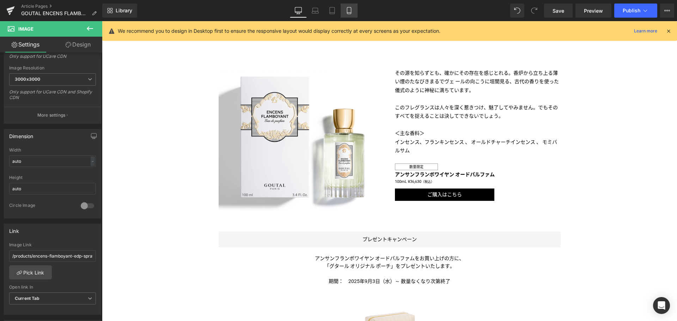
click at [354, 11] on link "Mobile" at bounding box center [349, 11] width 17 height 14
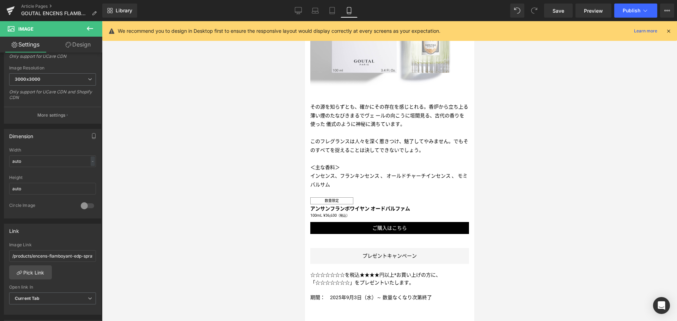
scroll to position [420, 0]
click at [303, 16] on link "Desktop" at bounding box center [298, 11] width 17 height 14
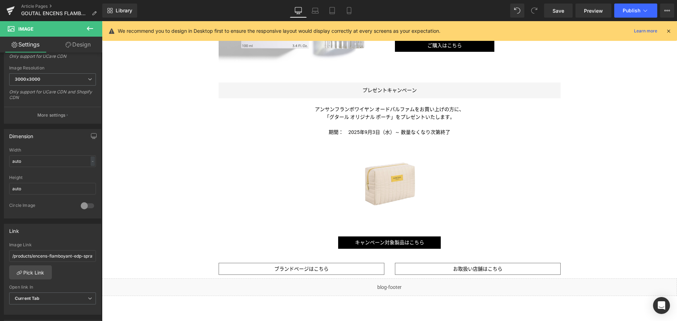
scroll to position [463, 0]
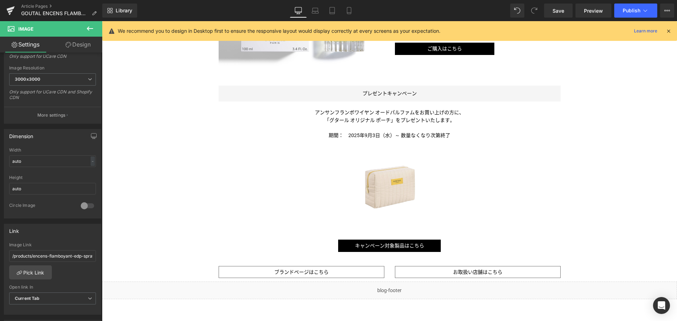
click at [376, 118] on div "アンサン フランボワイヤン オードパルファムをお買い上げの方に、 「グタール オリジナル ポーチ 」をプレゼントいたします。 Text Block" at bounding box center [390, 117] width 342 height 16
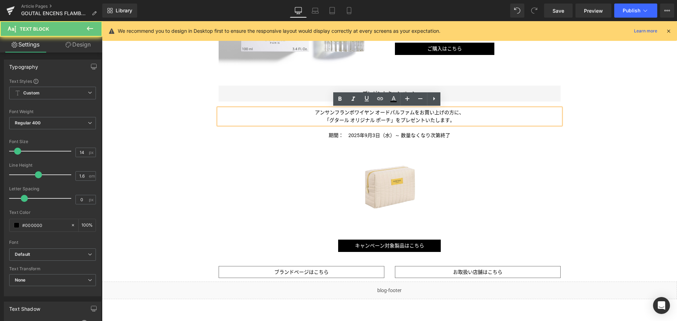
click at [376, 118] on span "「グタール オリジナル ポーチ" at bounding box center [357, 120] width 66 height 6
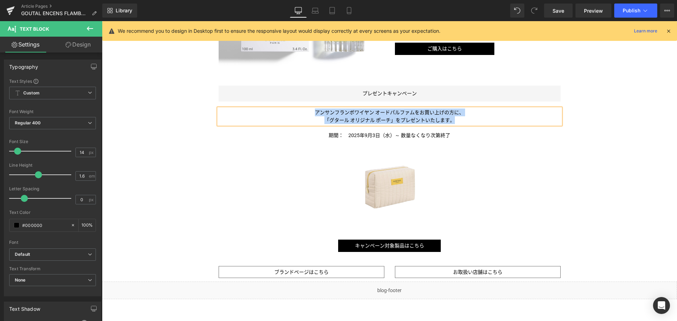
copy div "アンサン フランボワイヤン オードパルファムをお買い上げの方に、 「グタール オリジナル ポーチ 」をプレゼントいたします。"
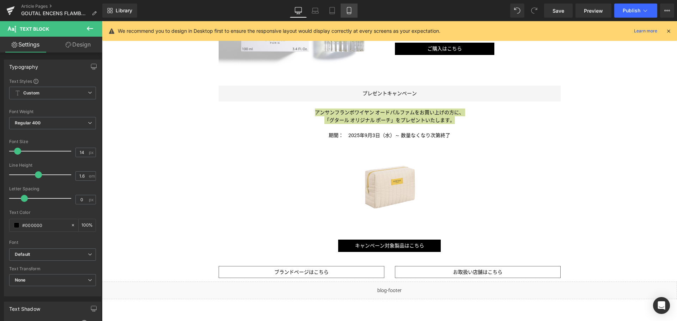
click at [350, 7] on icon at bounding box center [349, 10] width 4 height 7
type input "100"
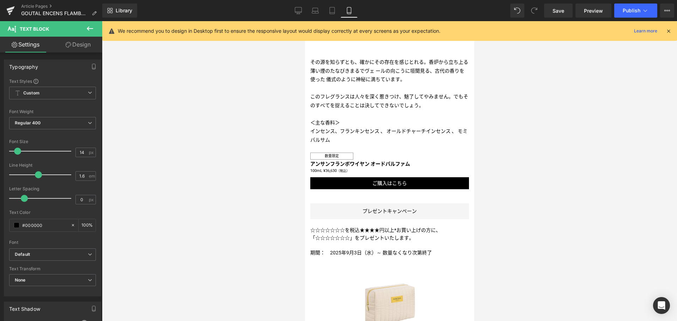
scroll to position [465, 0]
click at [377, 226] on div "☆☆☆☆☆☆☆を税込★★★★円以上*お買い上げの方に、 「☆☆☆☆☆☆☆ 」をプレゼントいたします。 Text Block" at bounding box center [389, 234] width 159 height 16
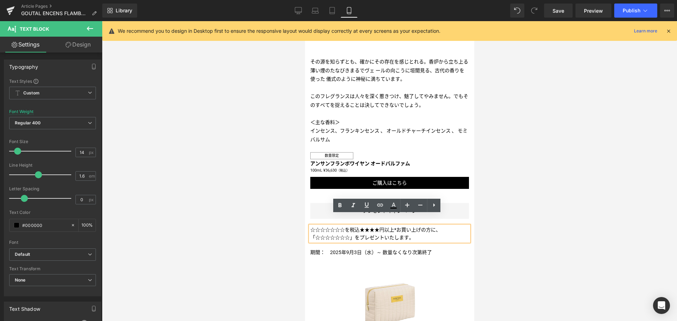
click at [377, 226] on p "☆☆☆☆☆☆☆を税込★★★★円以上*お買い上げの方に、" at bounding box center [389, 230] width 159 height 8
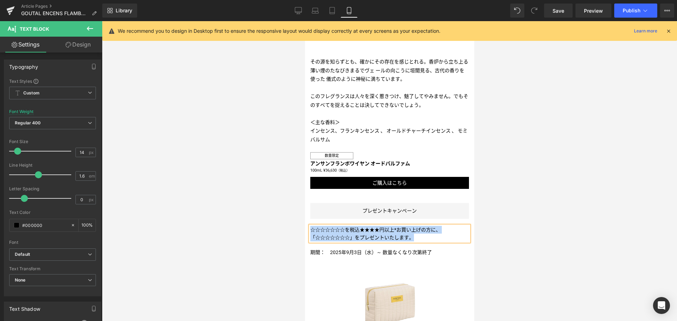
paste div
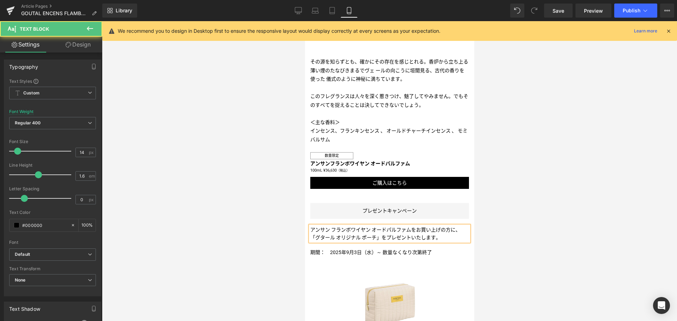
click at [457, 226] on p "アンサン フランボワイヤン オードパルファムをお買い上げの方に、" at bounding box center [389, 230] width 159 height 8
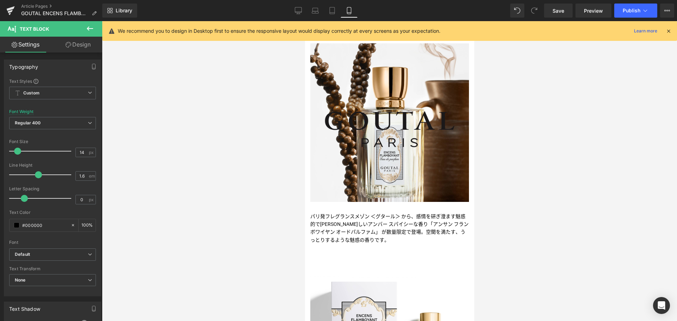
scroll to position [93, 0]
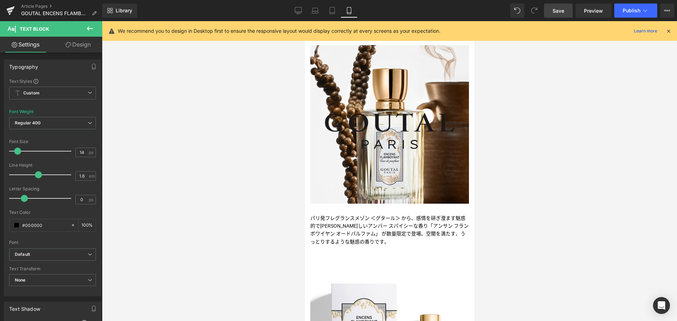
click at [557, 11] on span "Save" at bounding box center [559, 10] width 12 height 7
click at [301, 8] on icon at bounding box center [298, 10] width 7 height 7
type input "100"
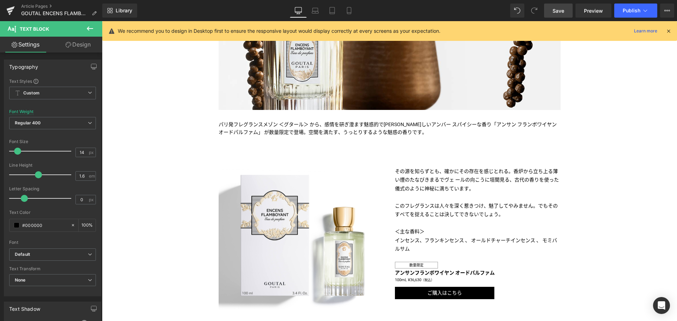
scroll to position [0, 0]
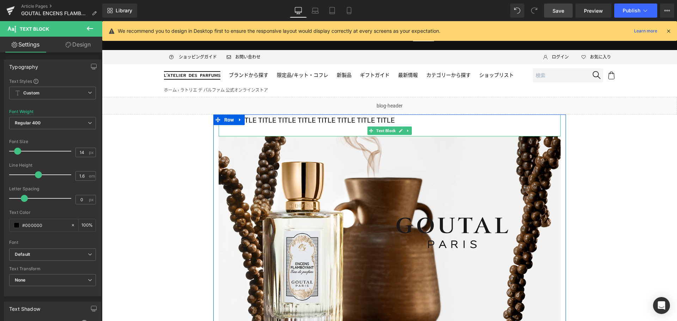
drag, startPoint x: 339, startPoint y: 125, endPoint x: 334, endPoint y: 121, distance: 6.3
click at [339, 125] on p "TITLE TITLE TITLE TITLE TITLE TITLE TITLE TITLE TITLE" at bounding box center [390, 120] width 342 height 11
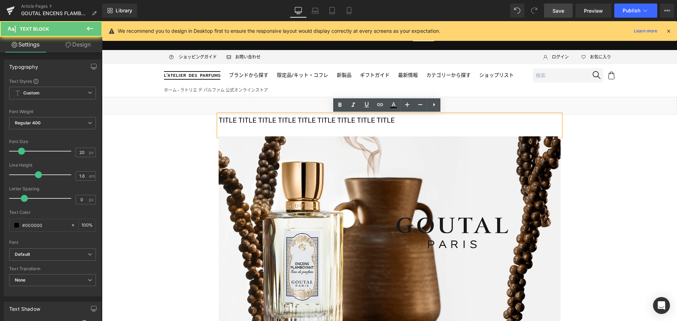
click at [334, 121] on p "TITLE TITLE TITLE TITLE TITLE TITLE TITLE TITLE TITLE" at bounding box center [390, 120] width 342 height 11
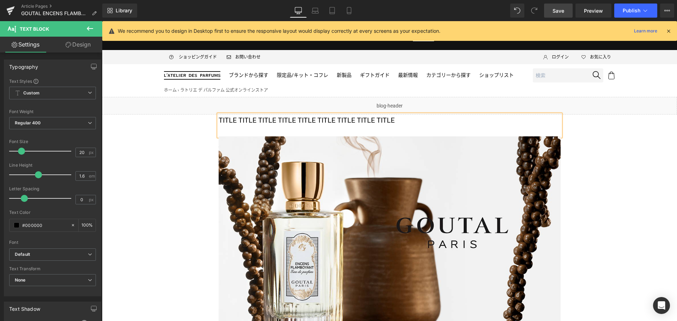
paste div
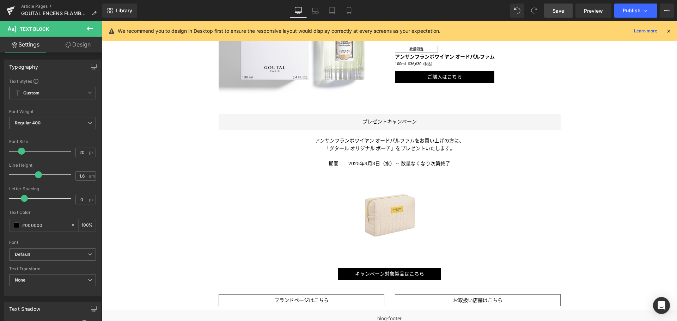
scroll to position [436, 0]
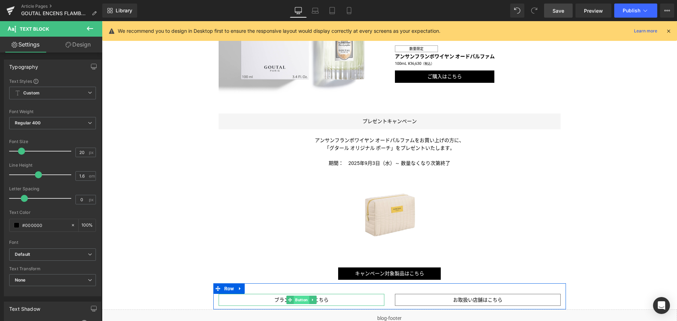
click at [294, 298] on span "Button" at bounding box center [302, 300] width 16 height 8
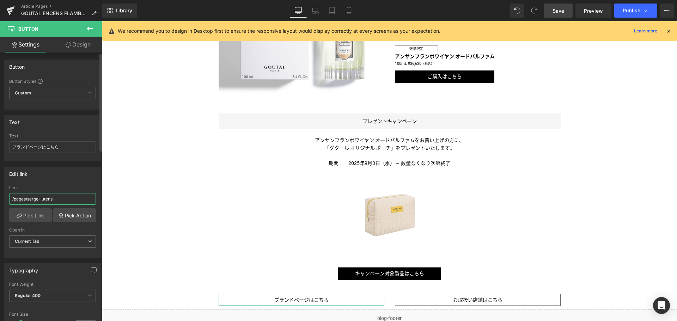
click at [71, 199] on input "/pages/serge-lutens" at bounding box center [52, 199] width 87 height 12
type input "/pages/goutal"
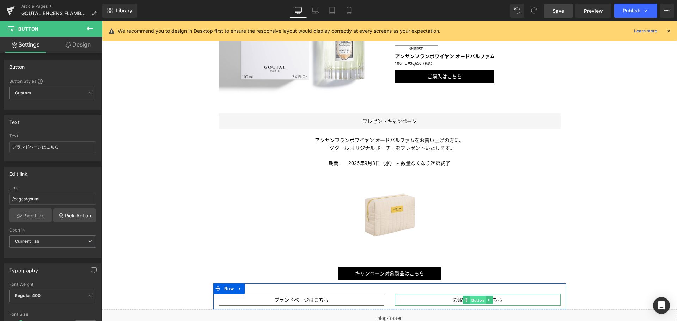
click at [475, 299] on span "Button" at bounding box center [478, 300] width 16 height 8
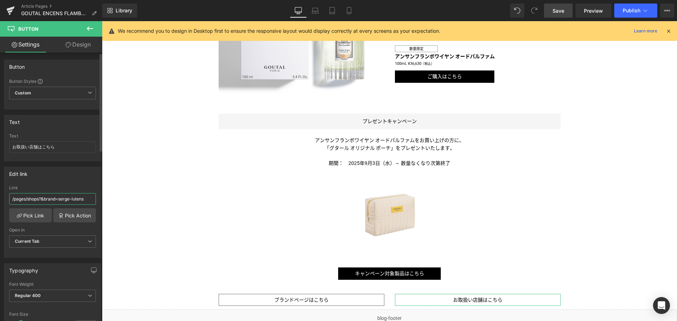
drag, startPoint x: 85, startPoint y: 200, endPoint x: 65, endPoint y: 199, distance: 20.1
click at [65, 199] on input "/pages/shops?&brand=serge-lutens" at bounding box center [52, 199] width 87 height 12
type input "/pages/shops?&brand=goutal"
click at [561, 7] on span "Save" at bounding box center [559, 10] width 12 height 7
click at [587, 16] on link "Preview" at bounding box center [594, 11] width 36 height 14
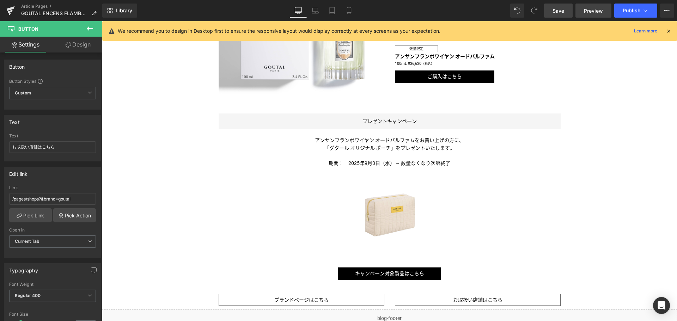
click at [601, 10] on span "Preview" at bounding box center [593, 10] width 19 height 7
